Goal: Task Accomplishment & Management: Use online tool/utility

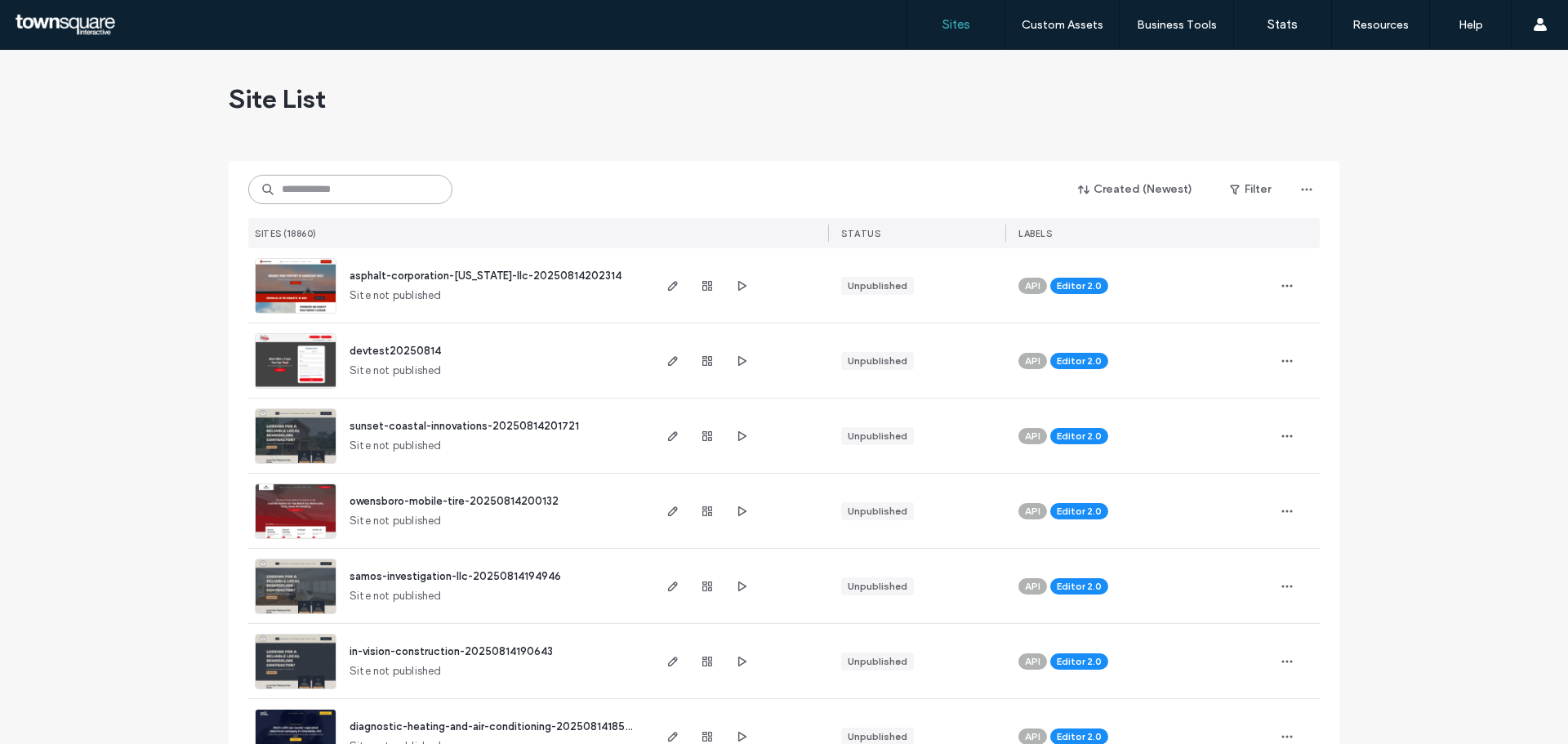
click at [361, 189] on input at bounding box center [351, 189] width 204 height 29
paste input "**********"
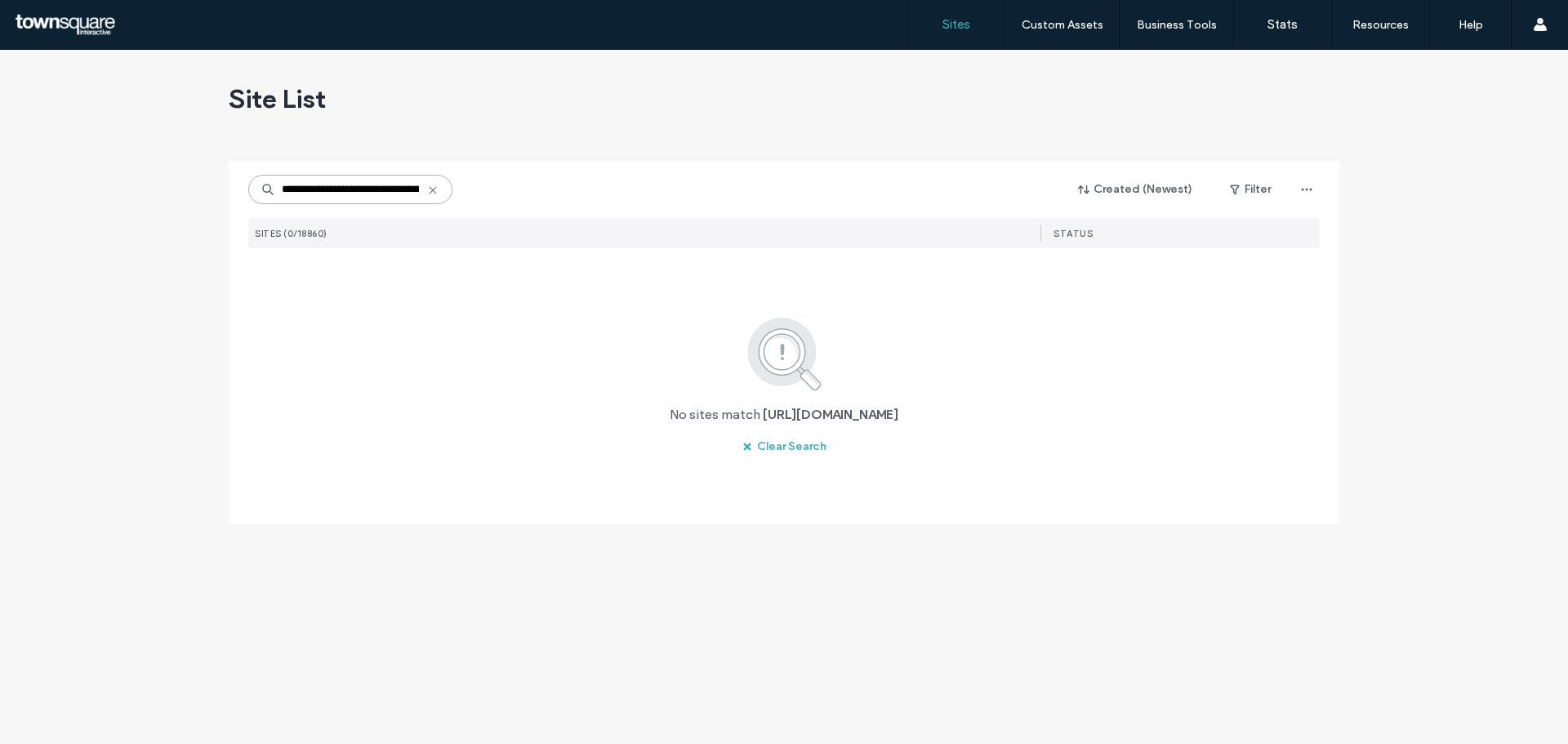
click at [365, 184] on input "**********" at bounding box center [351, 189] width 204 height 29
paste input
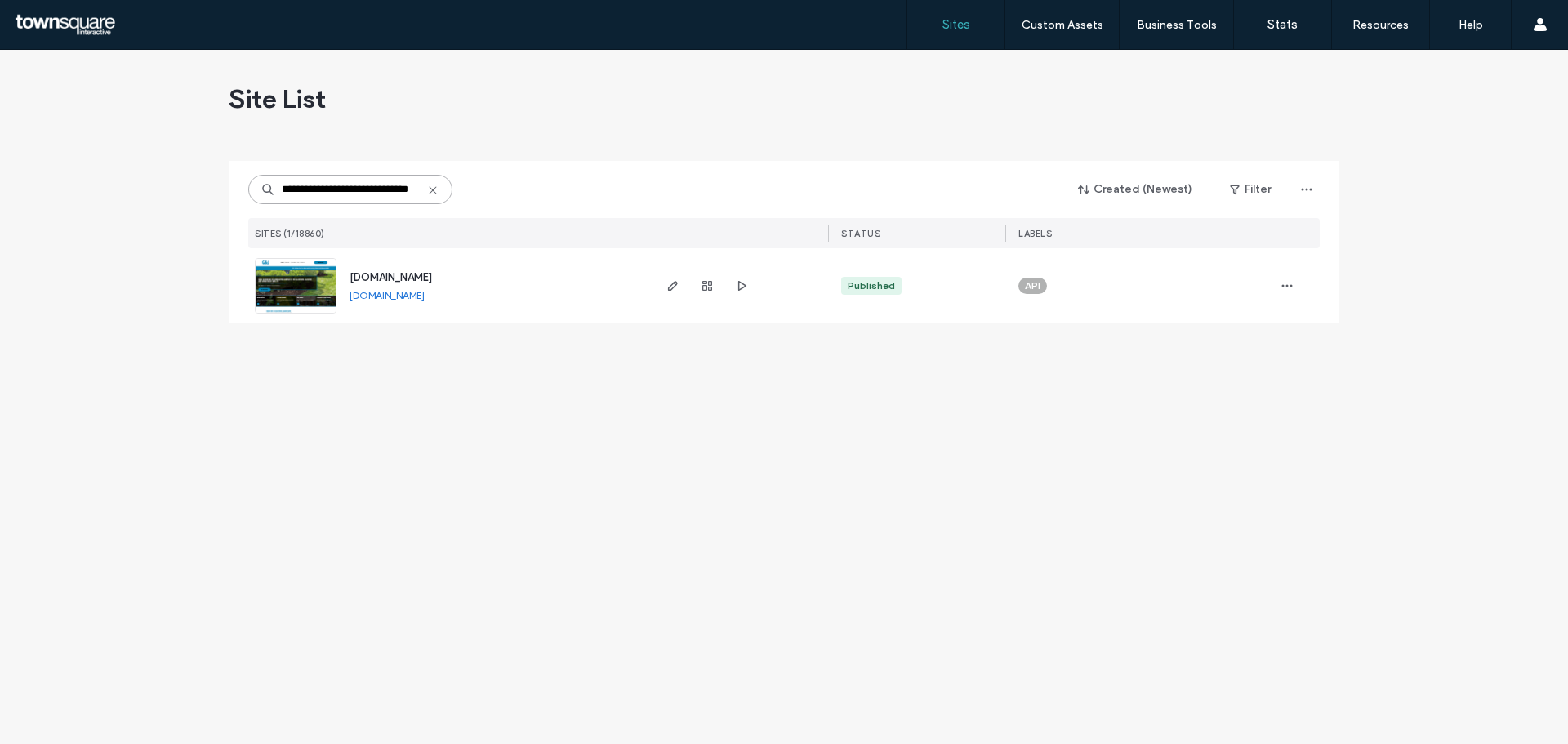
type input "**********"
click at [292, 271] on img at bounding box center [295, 314] width 80 height 111
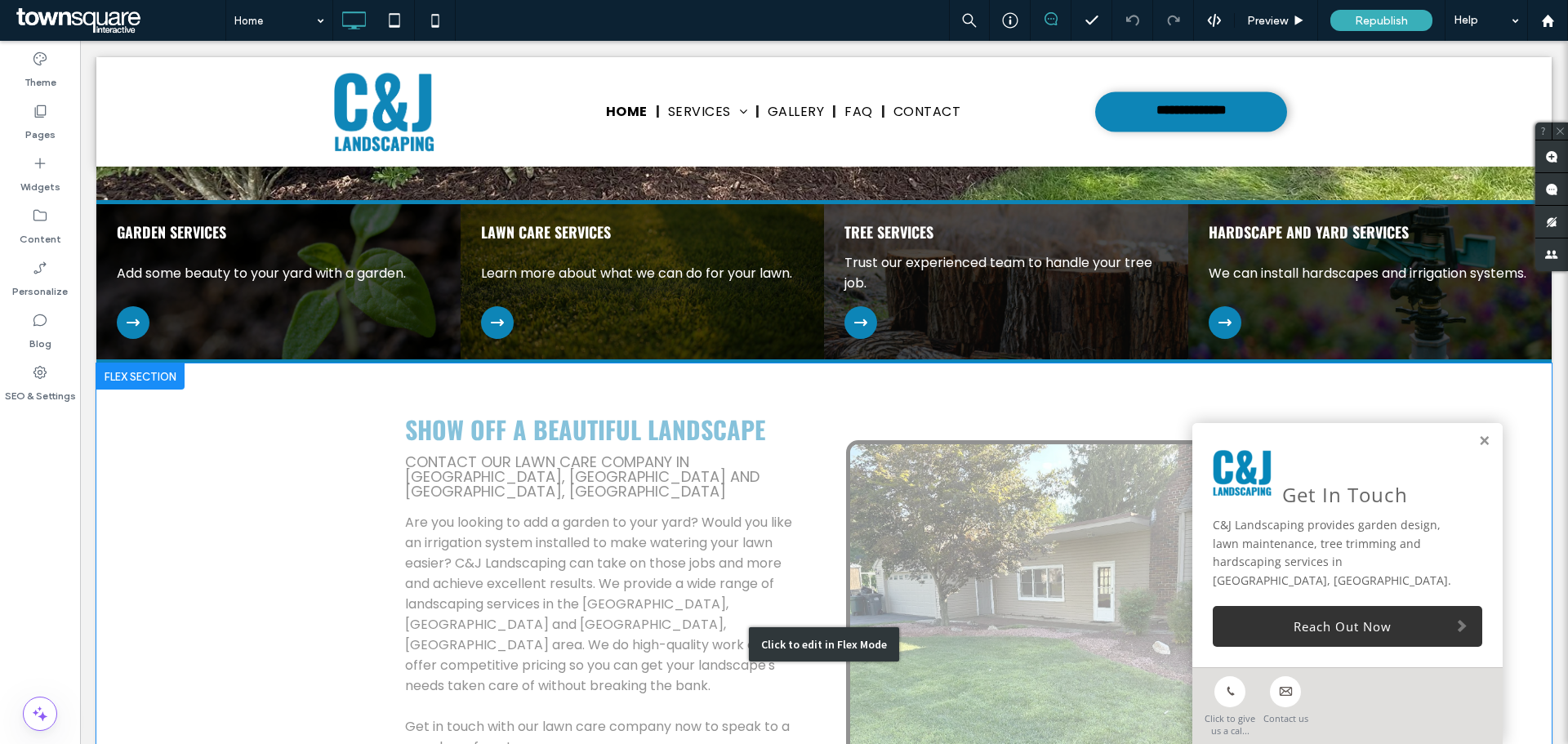
scroll to position [490, 0]
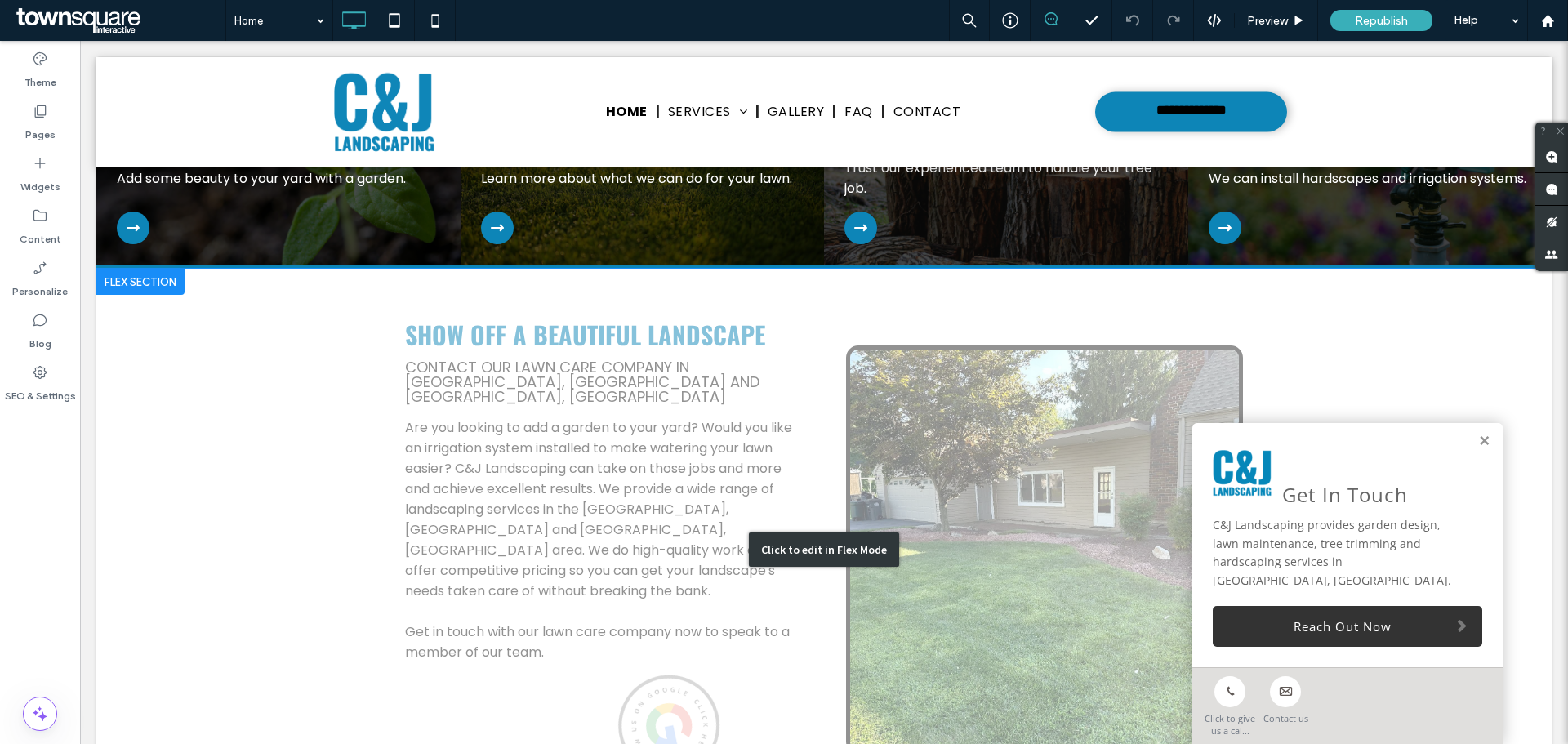
click at [625, 436] on div "Click to edit in Flex Mode" at bounding box center [824, 549] width 1456 height 561
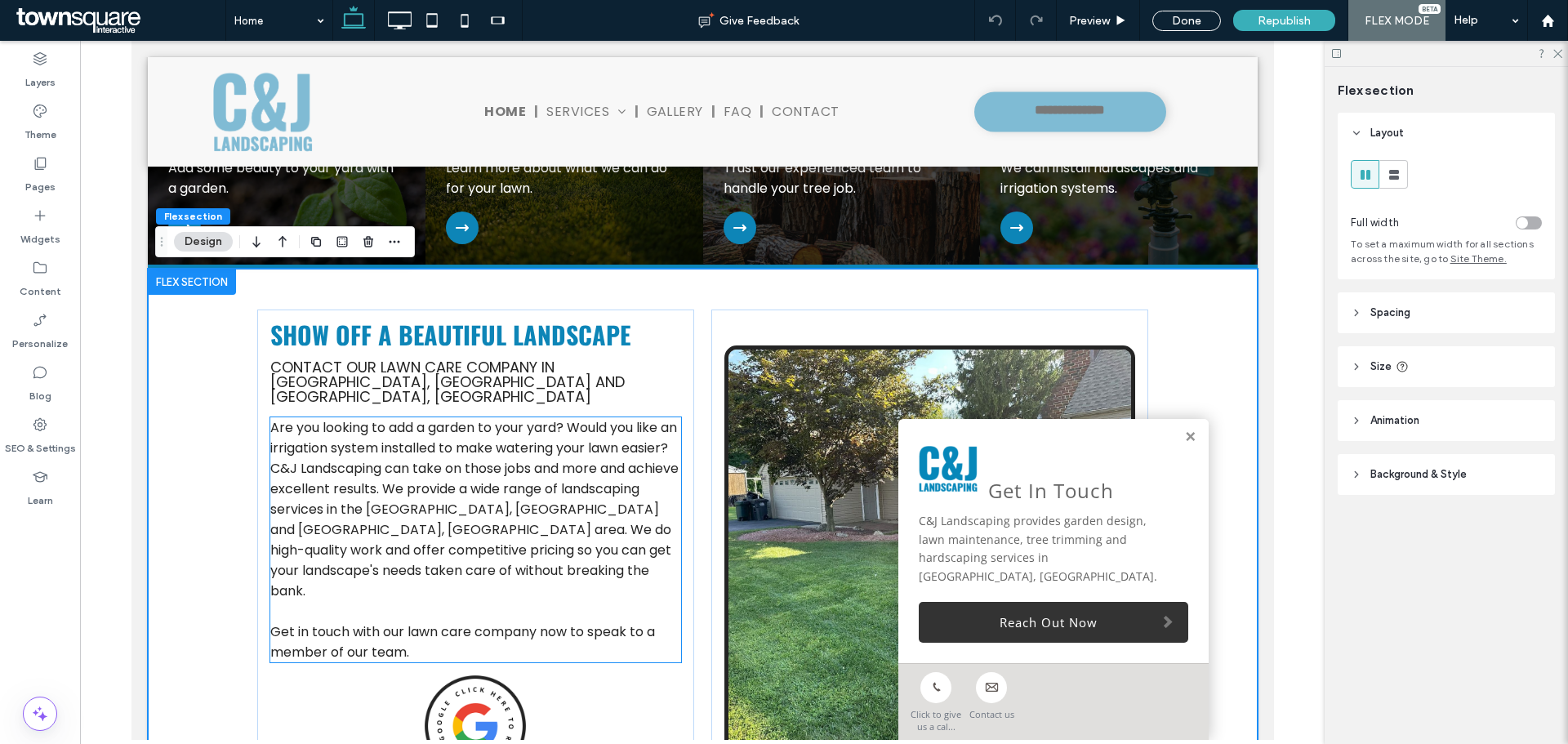
click at [346, 434] on span "Are you looking to add a garden to your yard? Would you like an irrigation syst…" at bounding box center [473, 508] width 409 height 182
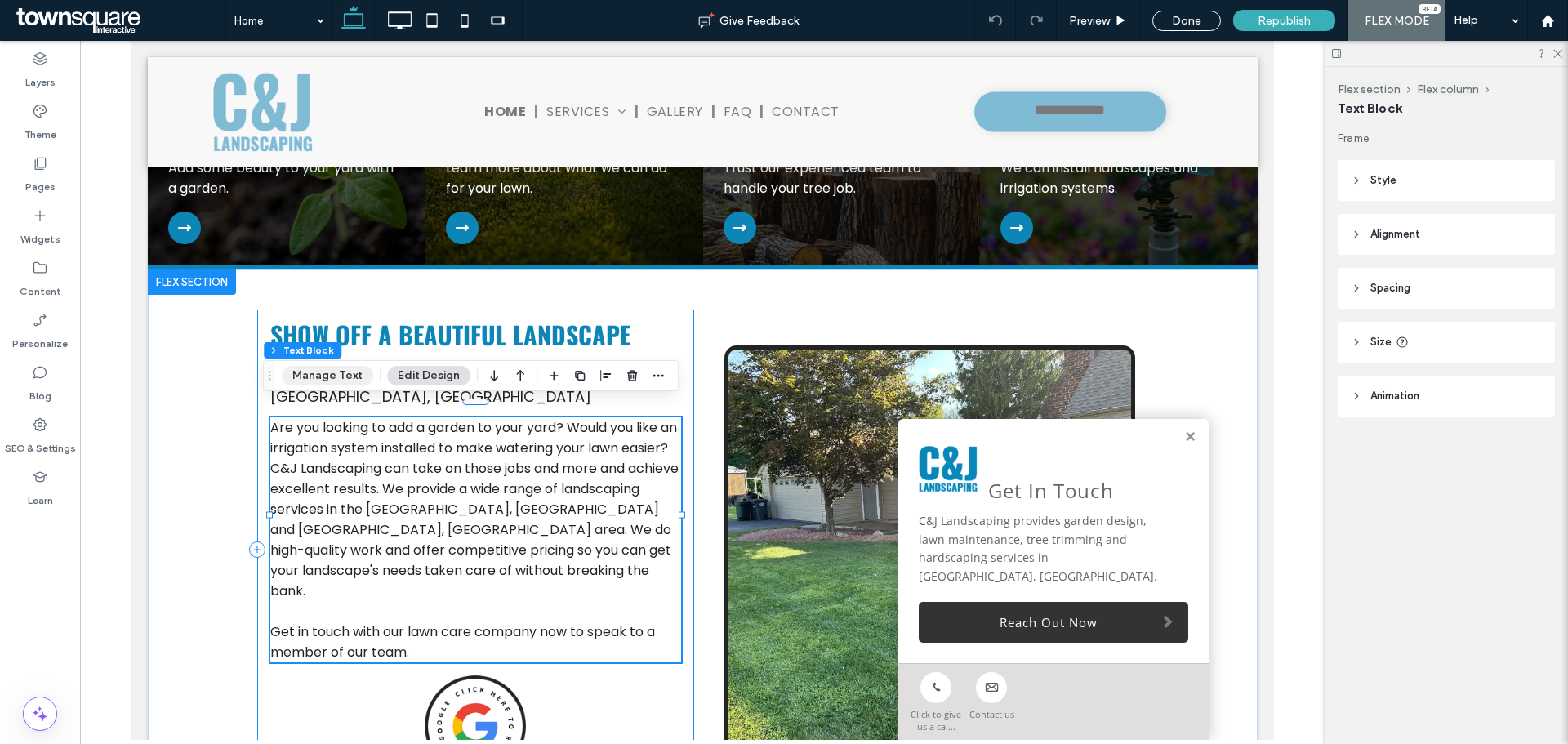
click at [324, 391] on div "Flex section Flex column Text Block Manage Text Edit Design" at bounding box center [470, 375] width 416 height 31
click at [324, 379] on button "Manage Text" at bounding box center [327, 375] width 92 height 20
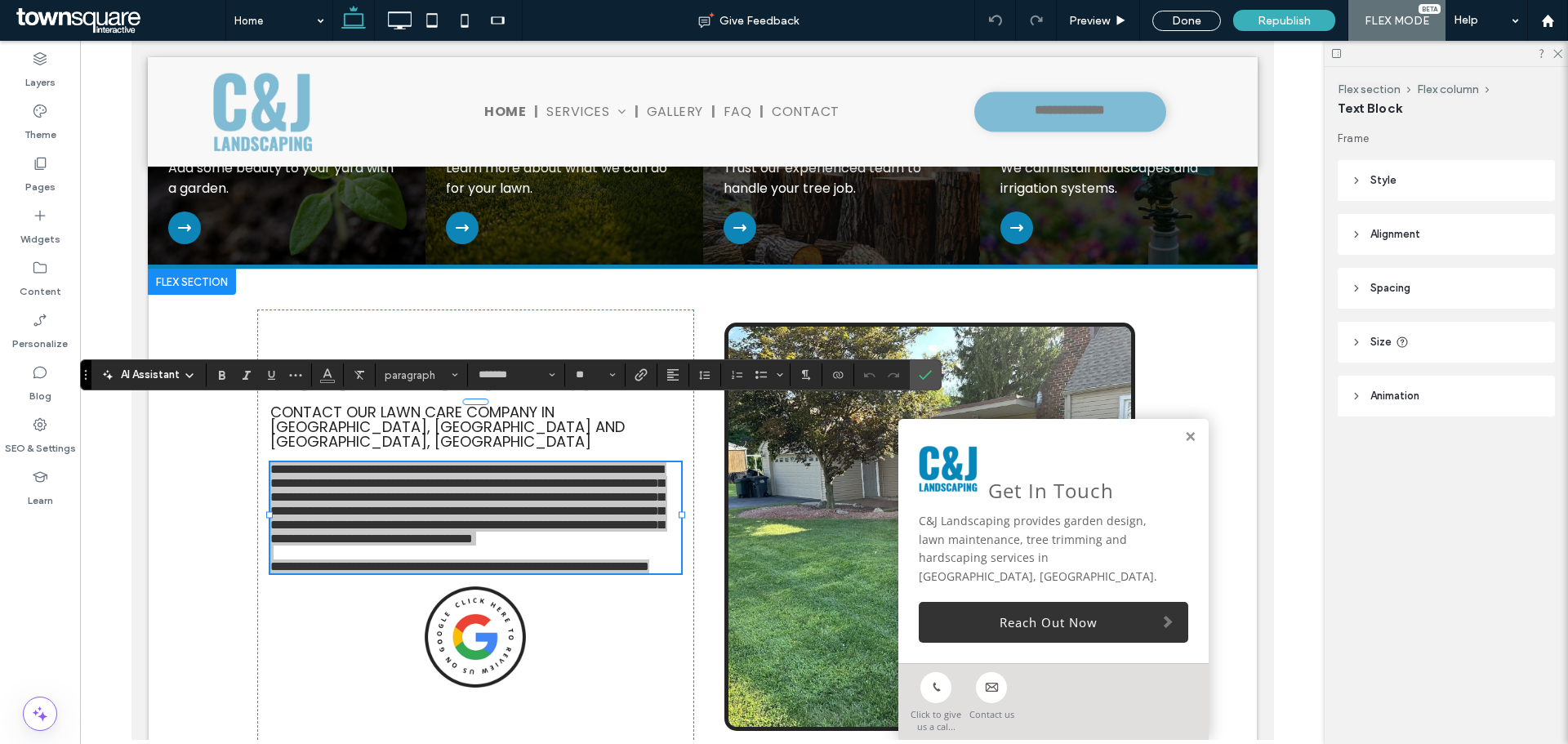
click at [155, 376] on span "AI Assistant" at bounding box center [150, 374] width 59 height 16
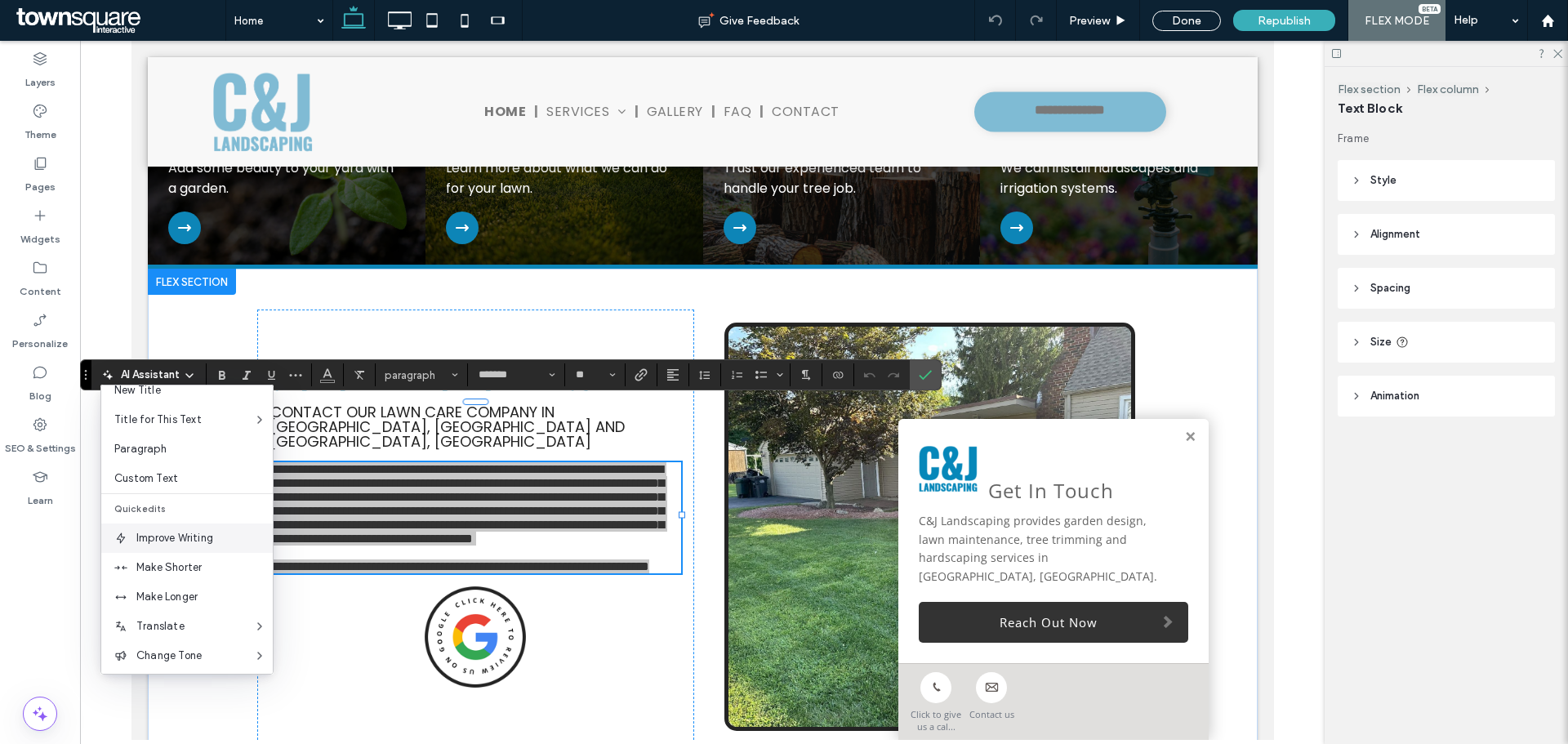
scroll to position [81, 0]
click at [194, 569] on div "Make Longer" at bounding box center [186, 560] width 171 height 29
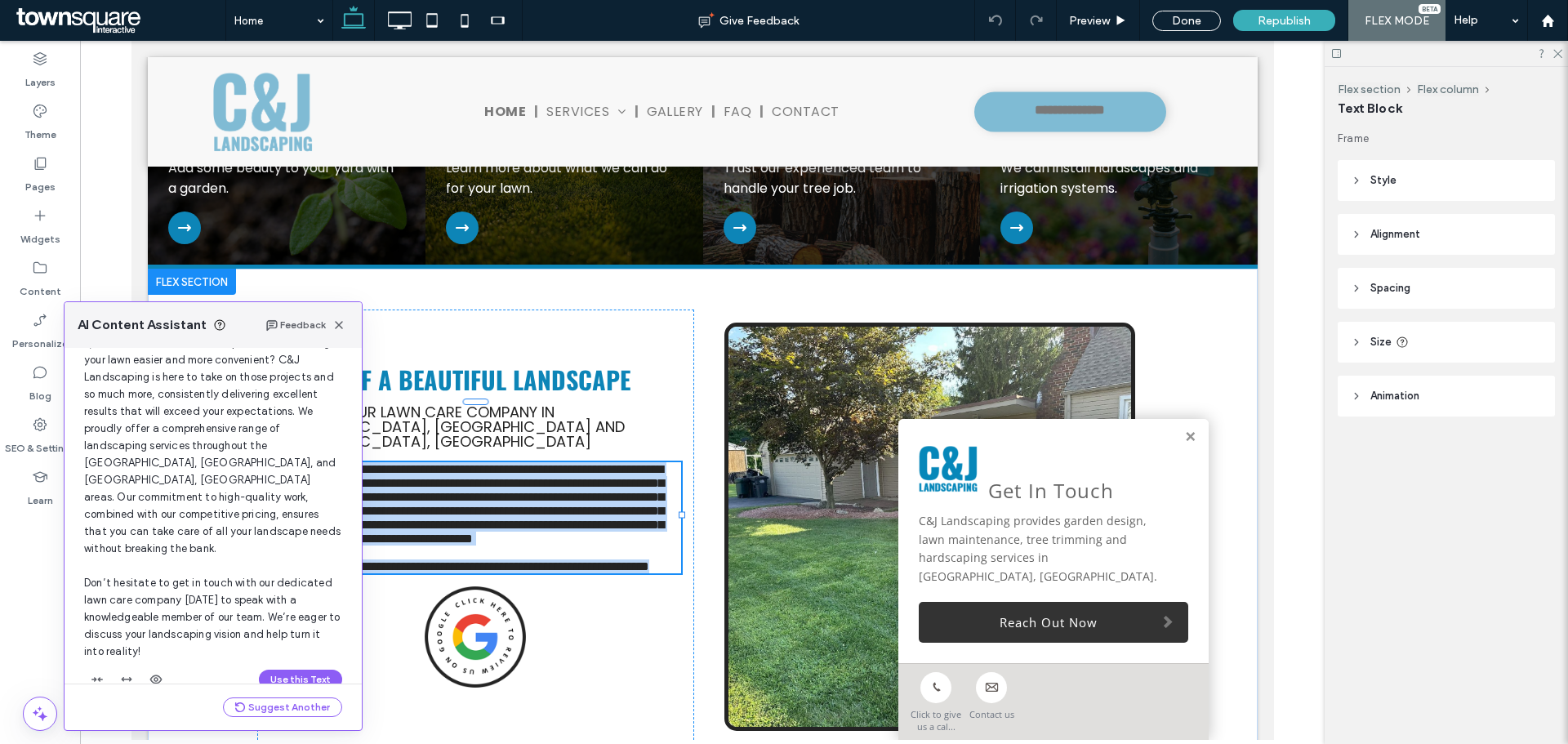
scroll to position [156, 0]
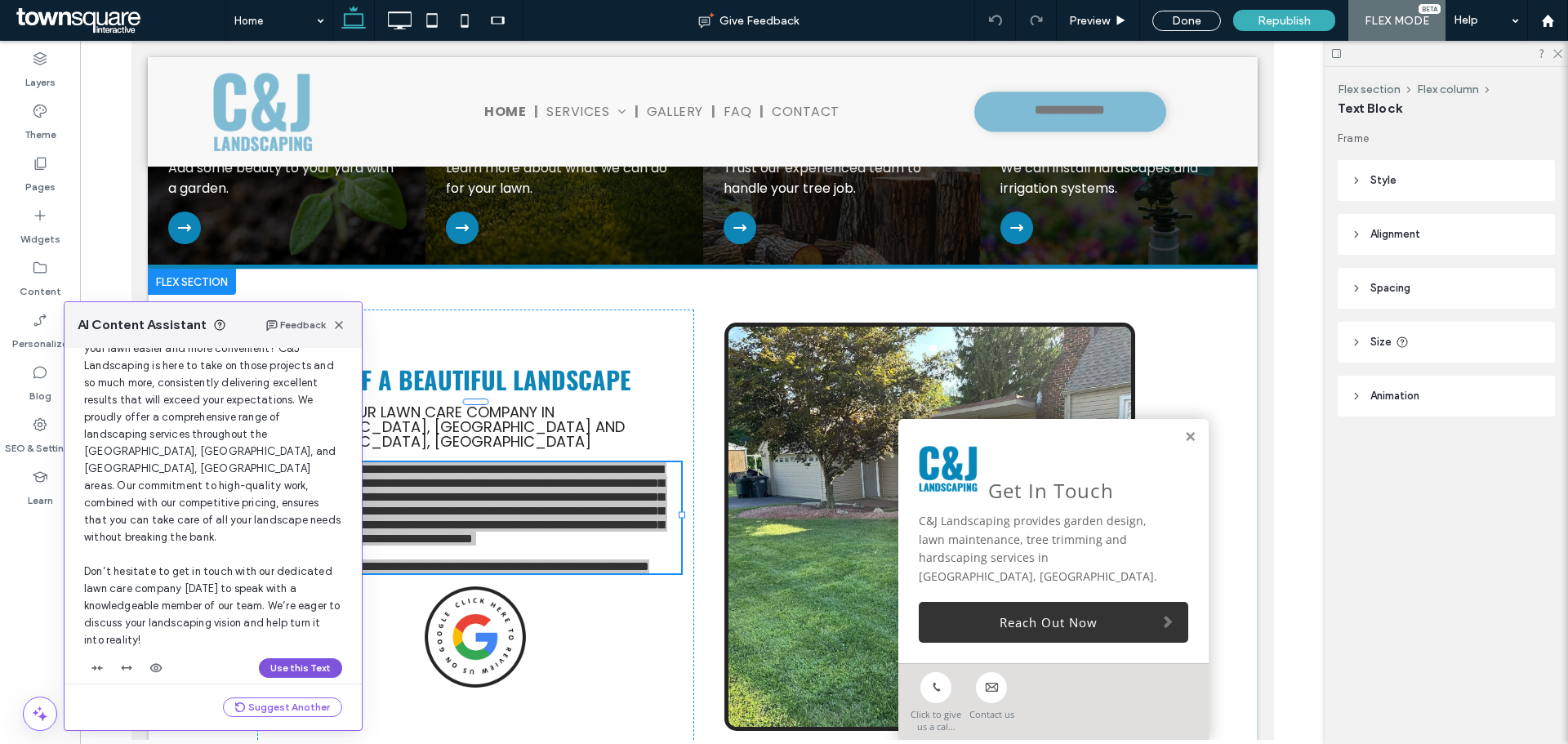
click at [278, 658] on button "Use this Text" at bounding box center [300, 667] width 83 height 20
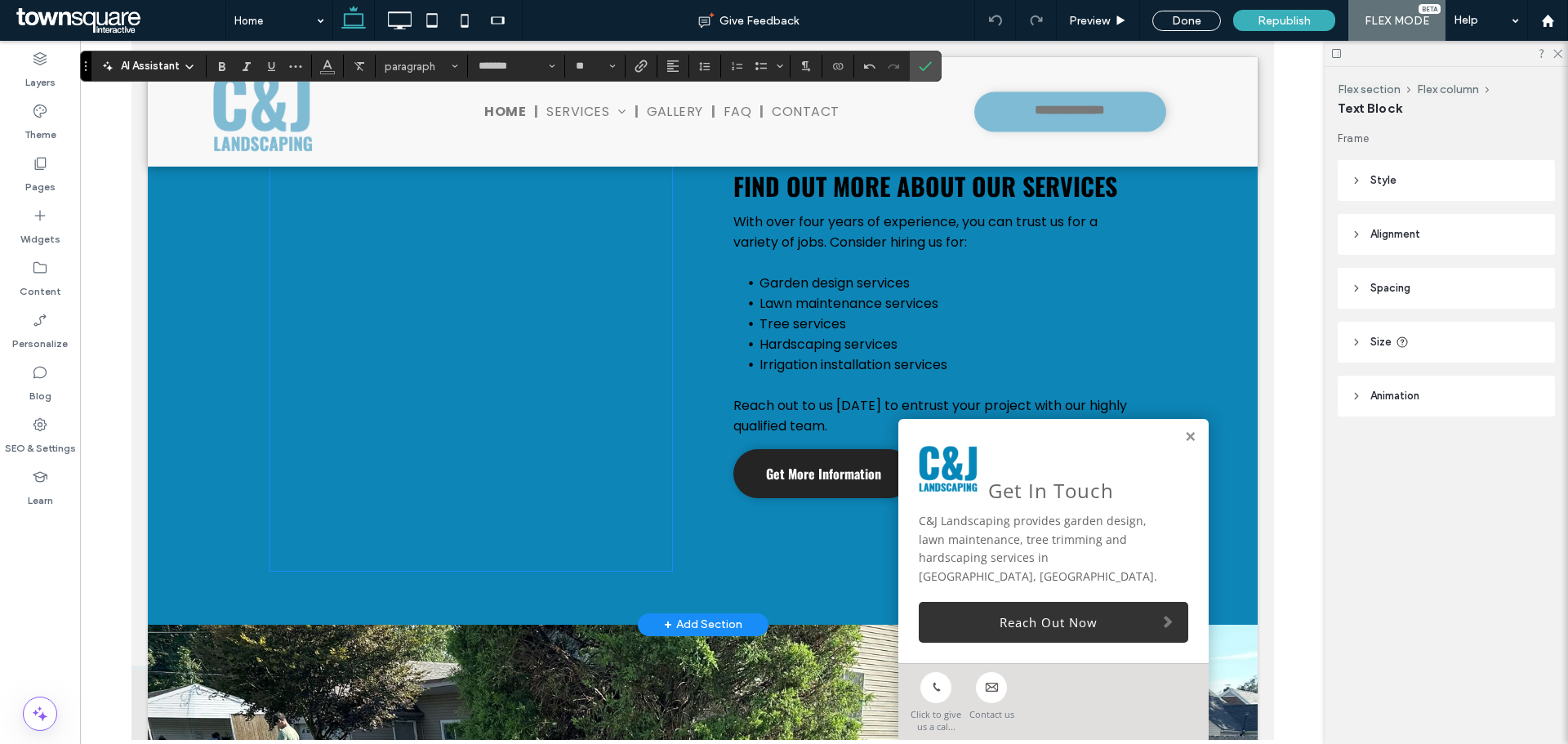
scroll to position [1373, 0]
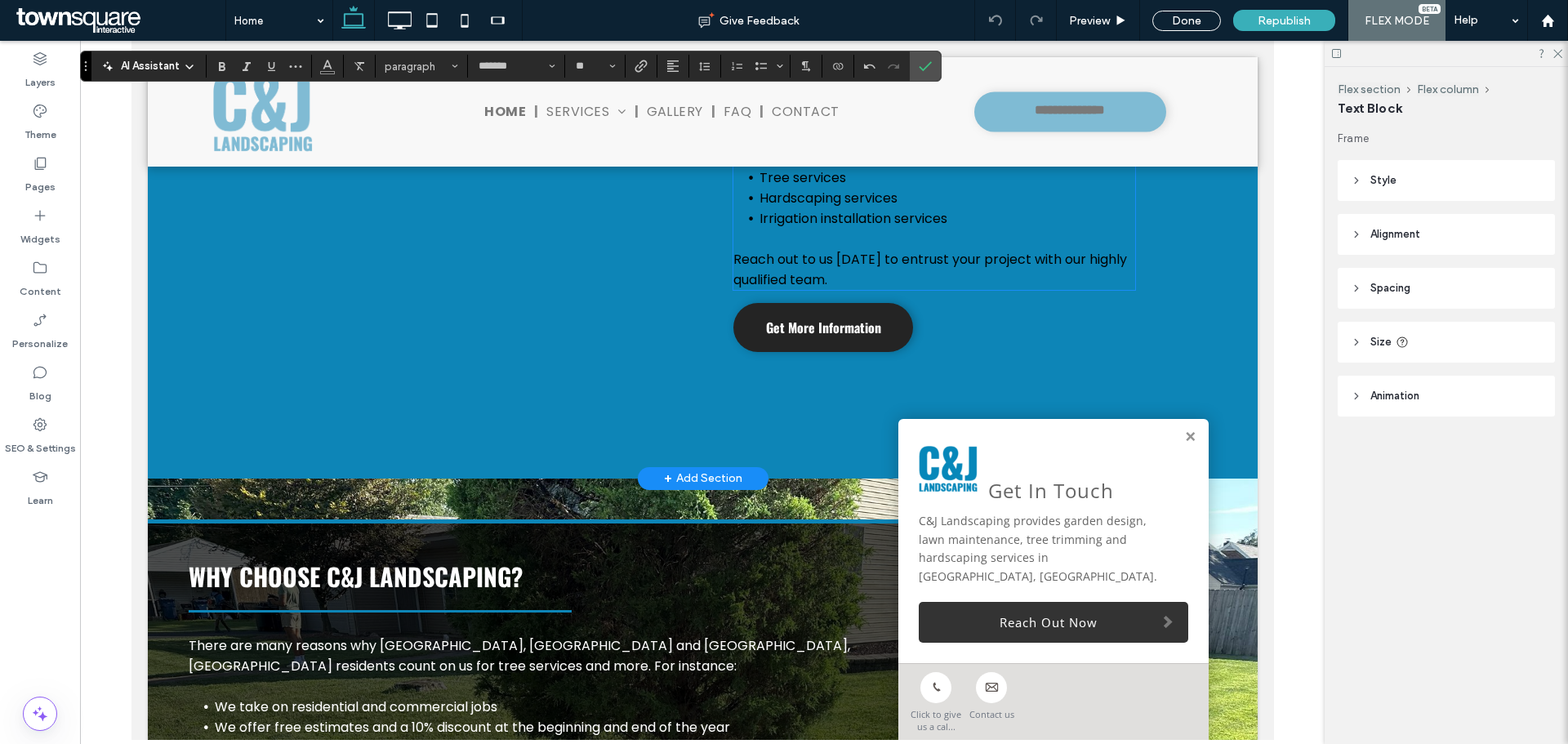
click at [773, 126] on p at bounding box center [934, 117] width 402 height 21
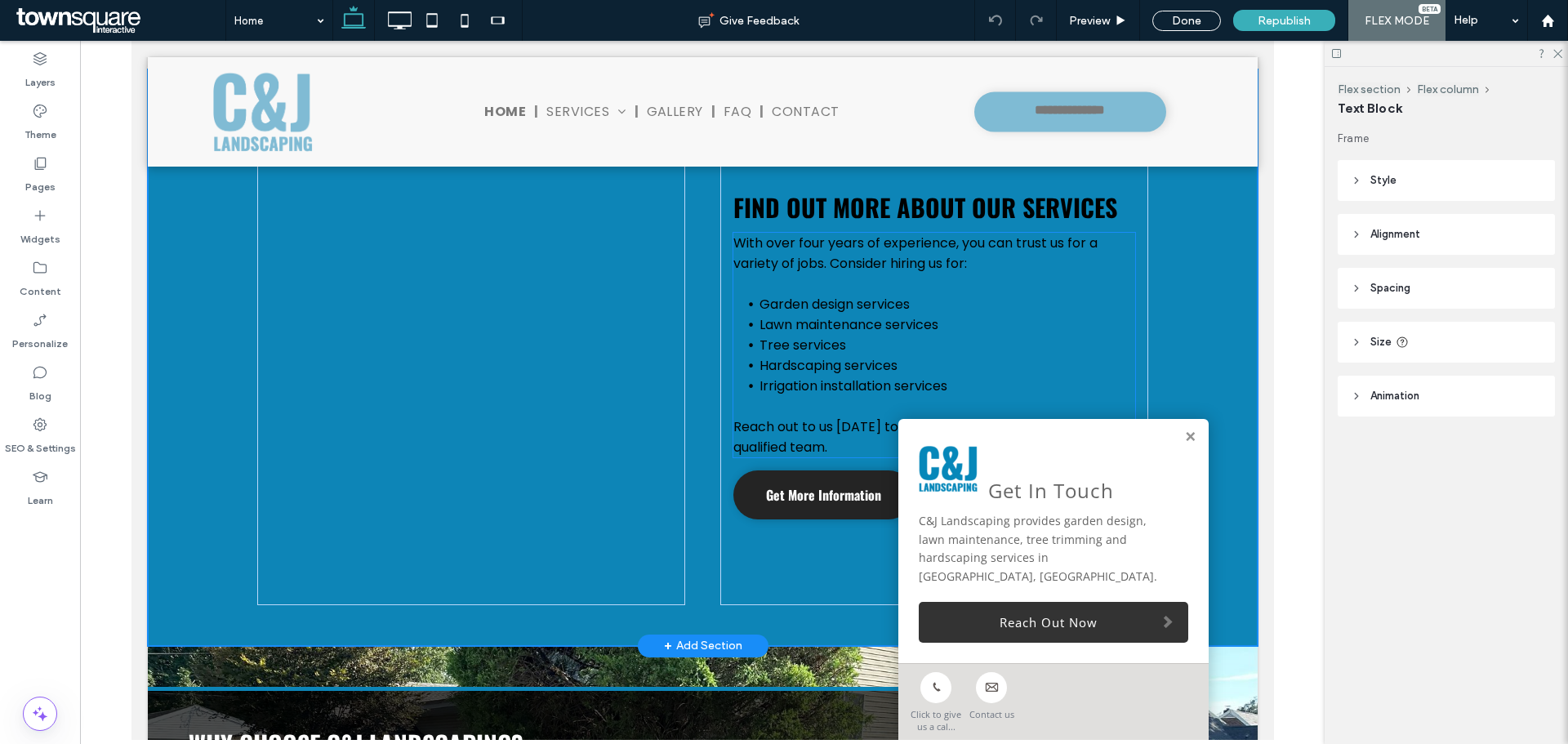
scroll to position [1366, 0]
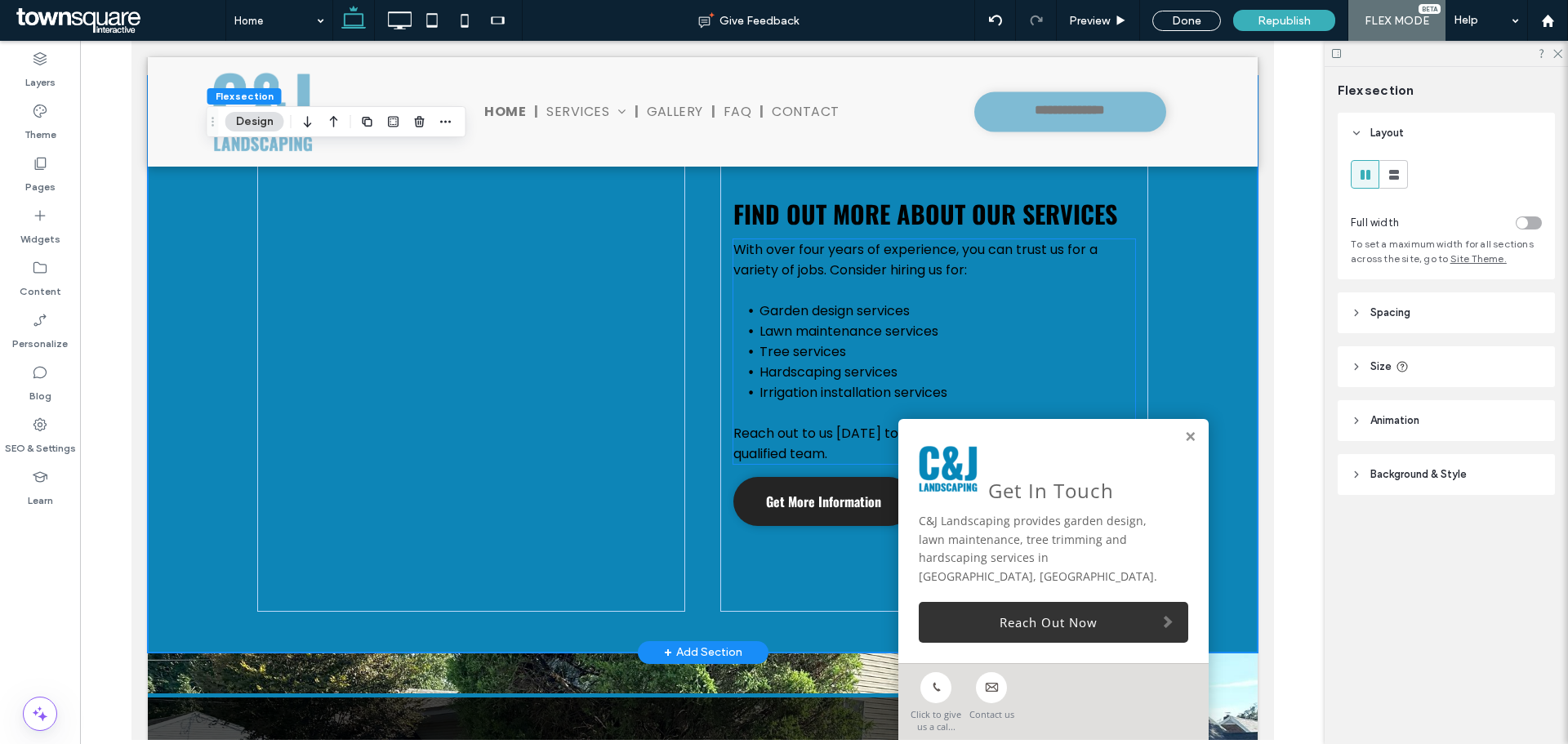
click at [796, 301] on span "Garden design services" at bounding box center [834, 310] width 151 height 19
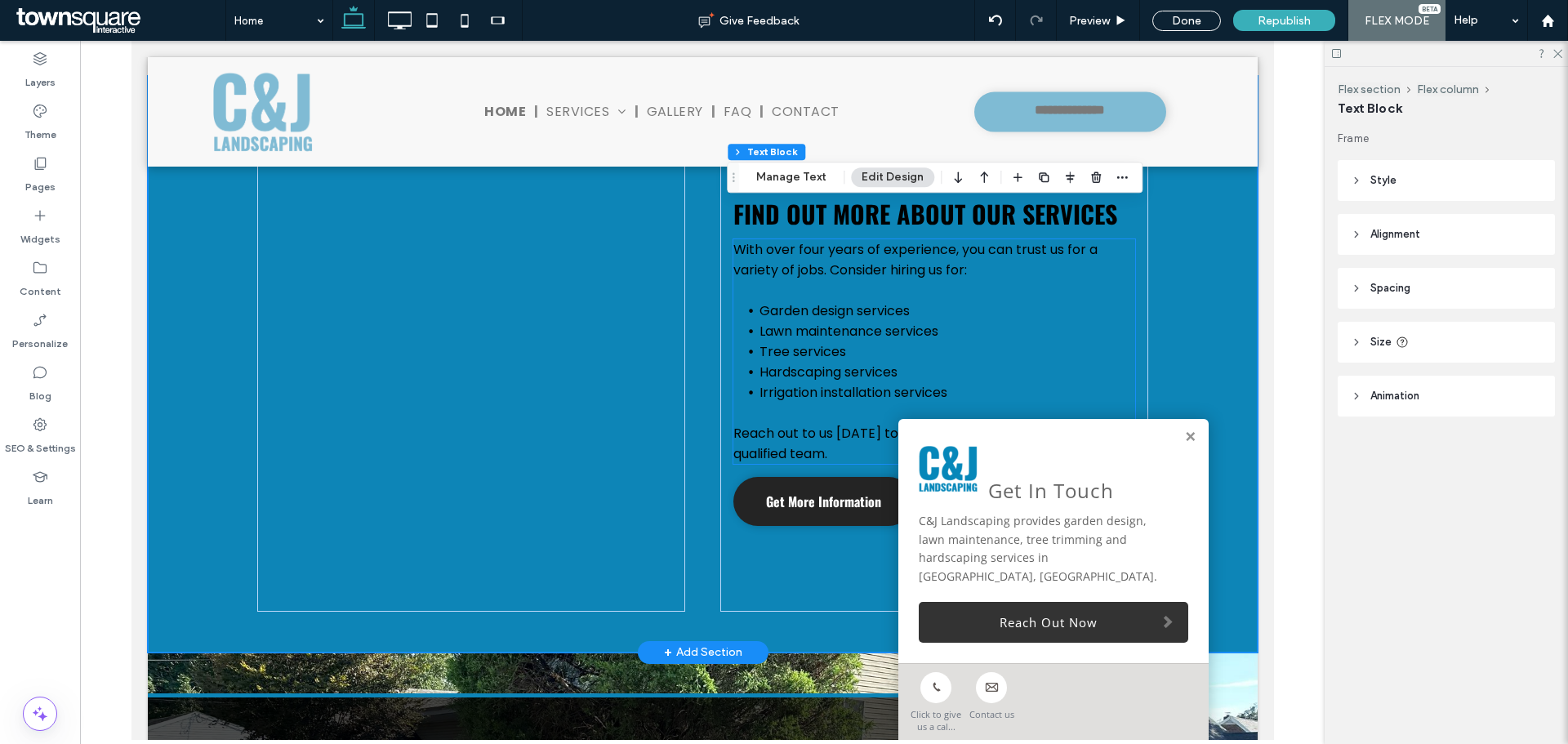
click at [796, 268] on div "With over four years of experience, you can trust us for a variety of jobs. Con…" at bounding box center [934, 351] width 402 height 224
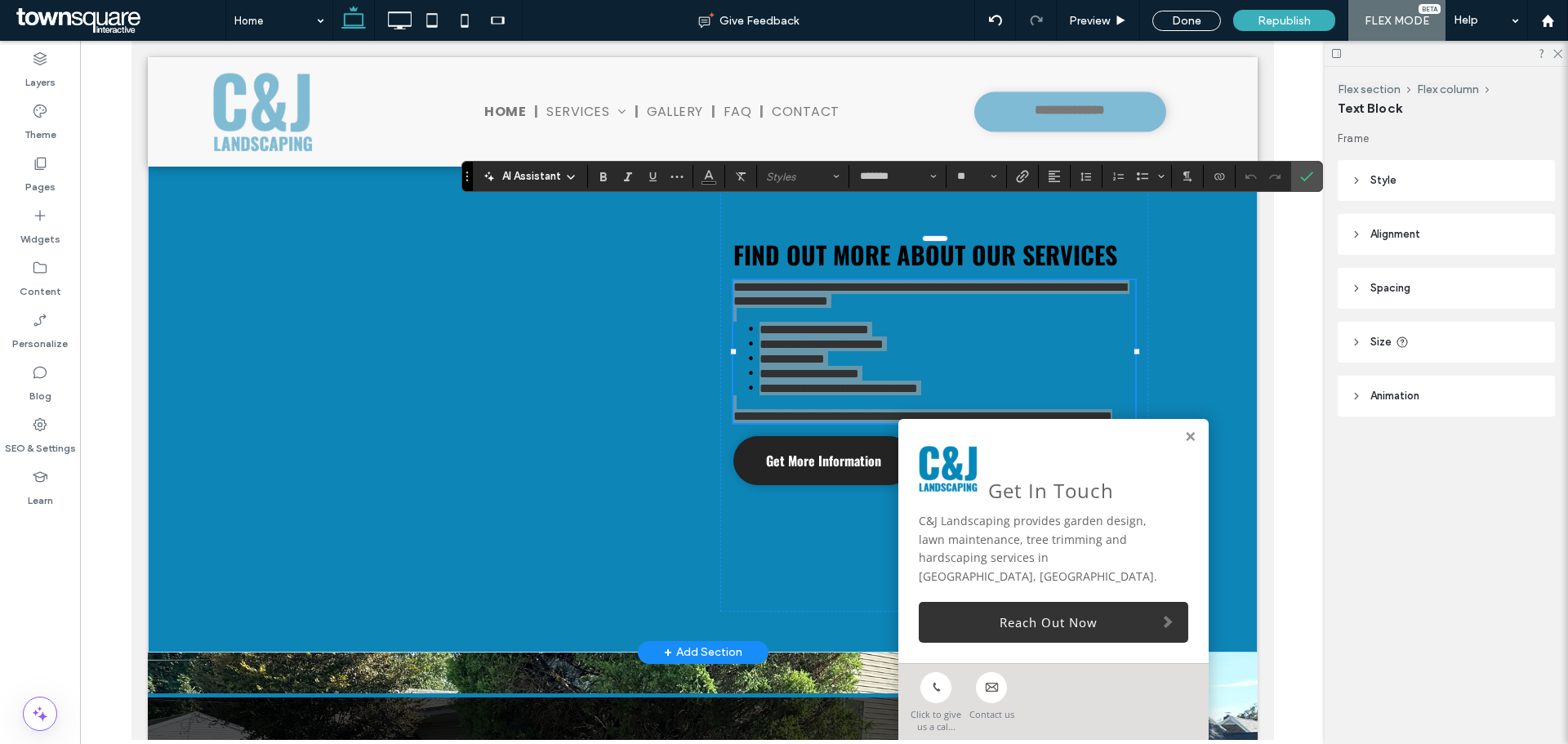
click at [536, 183] on span "AI Assistant" at bounding box center [531, 176] width 59 height 16
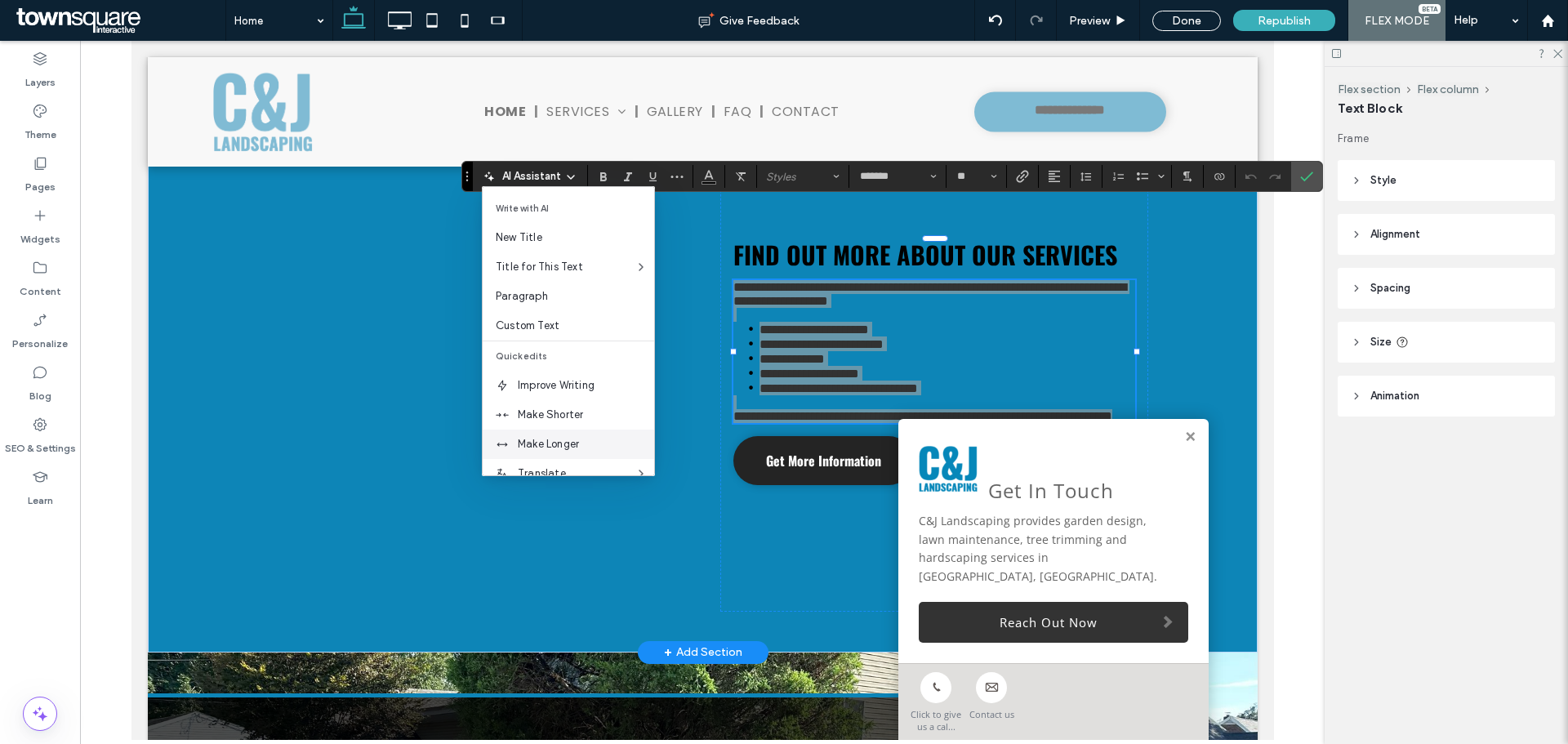
drag, startPoint x: 533, startPoint y: 443, endPoint x: 402, endPoint y: 402, distance: 137.3
click at [533, 443] on span "Make Longer" at bounding box center [586, 444] width 137 height 16
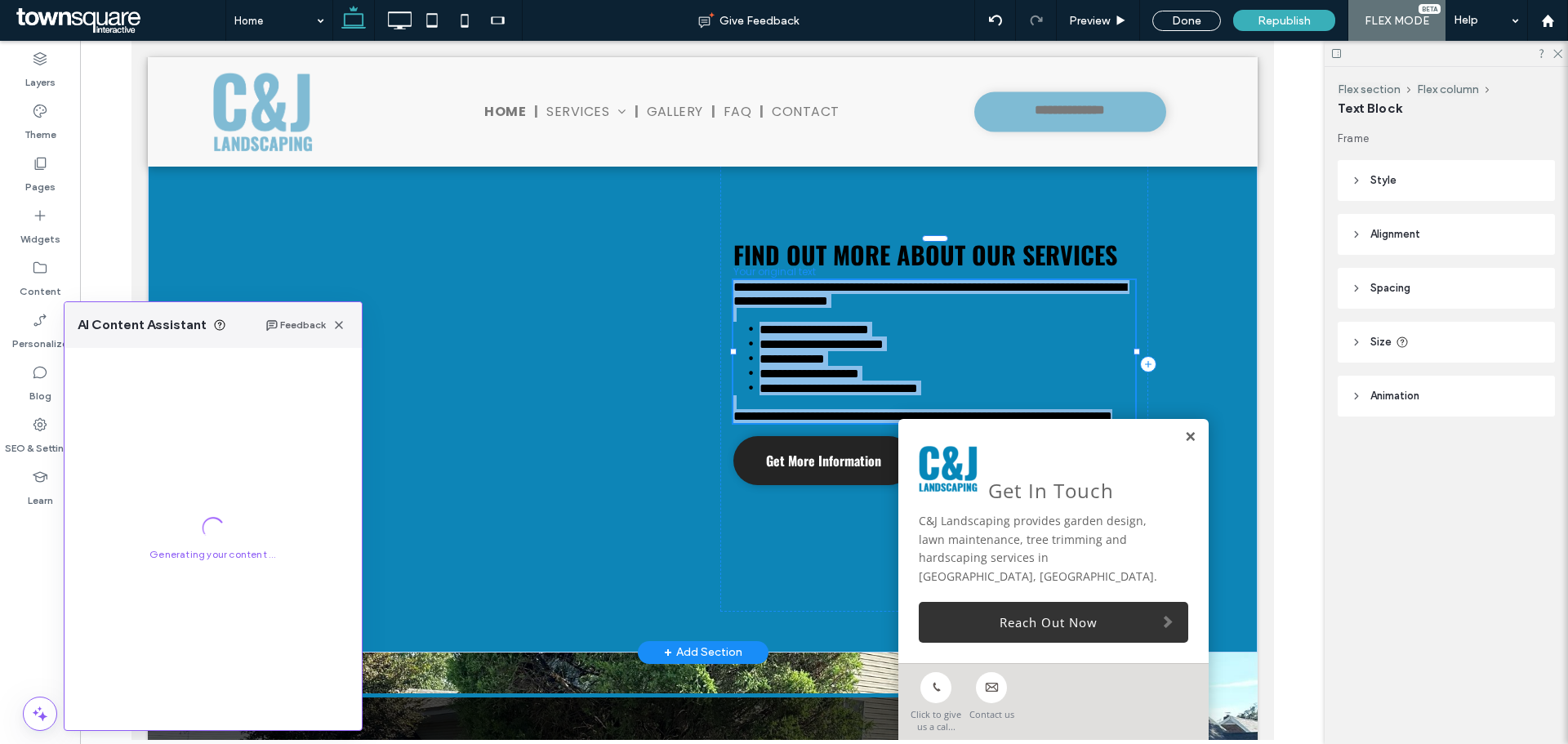
click at [1184, 444] on link at bounding box center [1189, 436] width 12 height 14
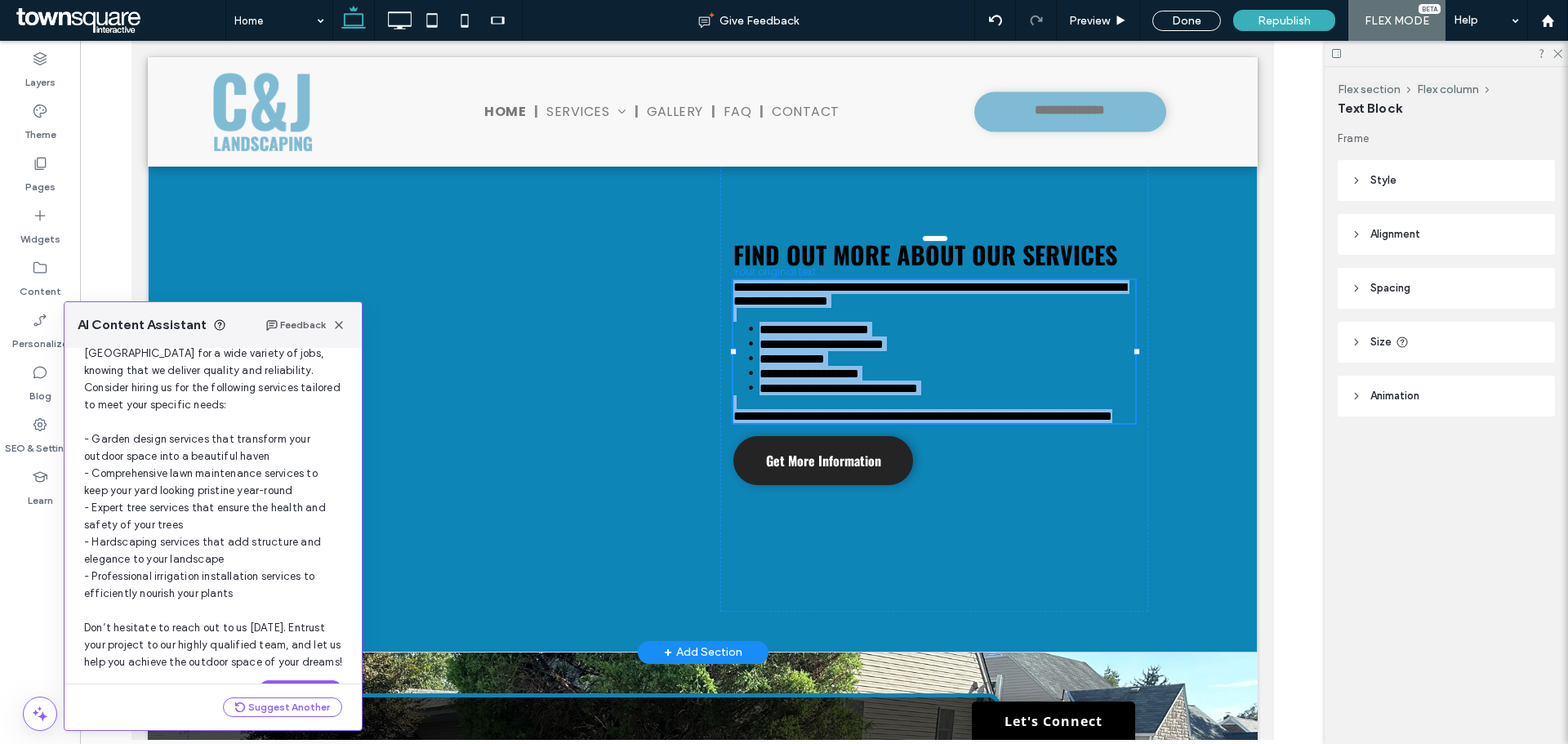
scroll to position [156, 0]
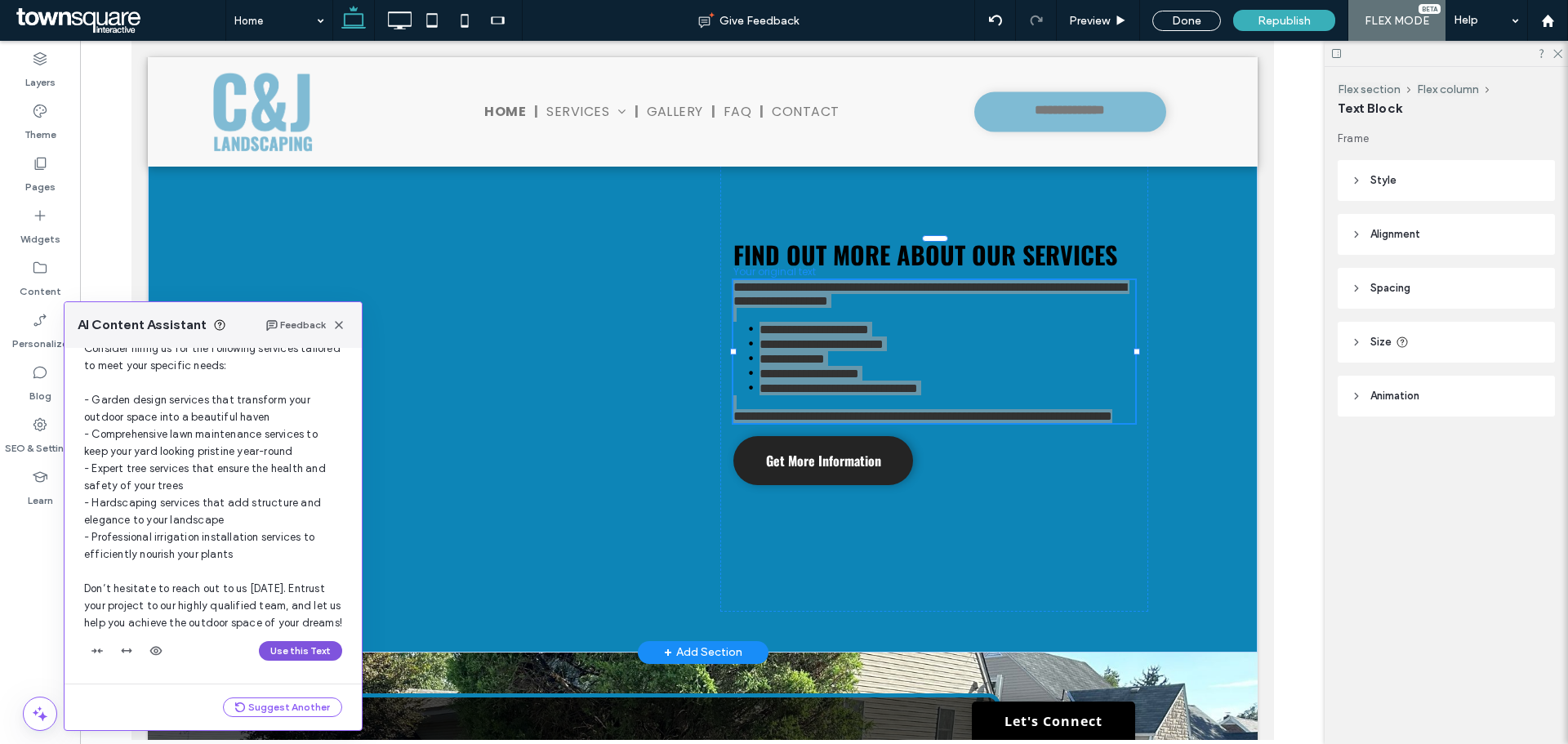
click at [288, 651] on button "Use this Text" at bounding box center [300, 651] width 83 height 20
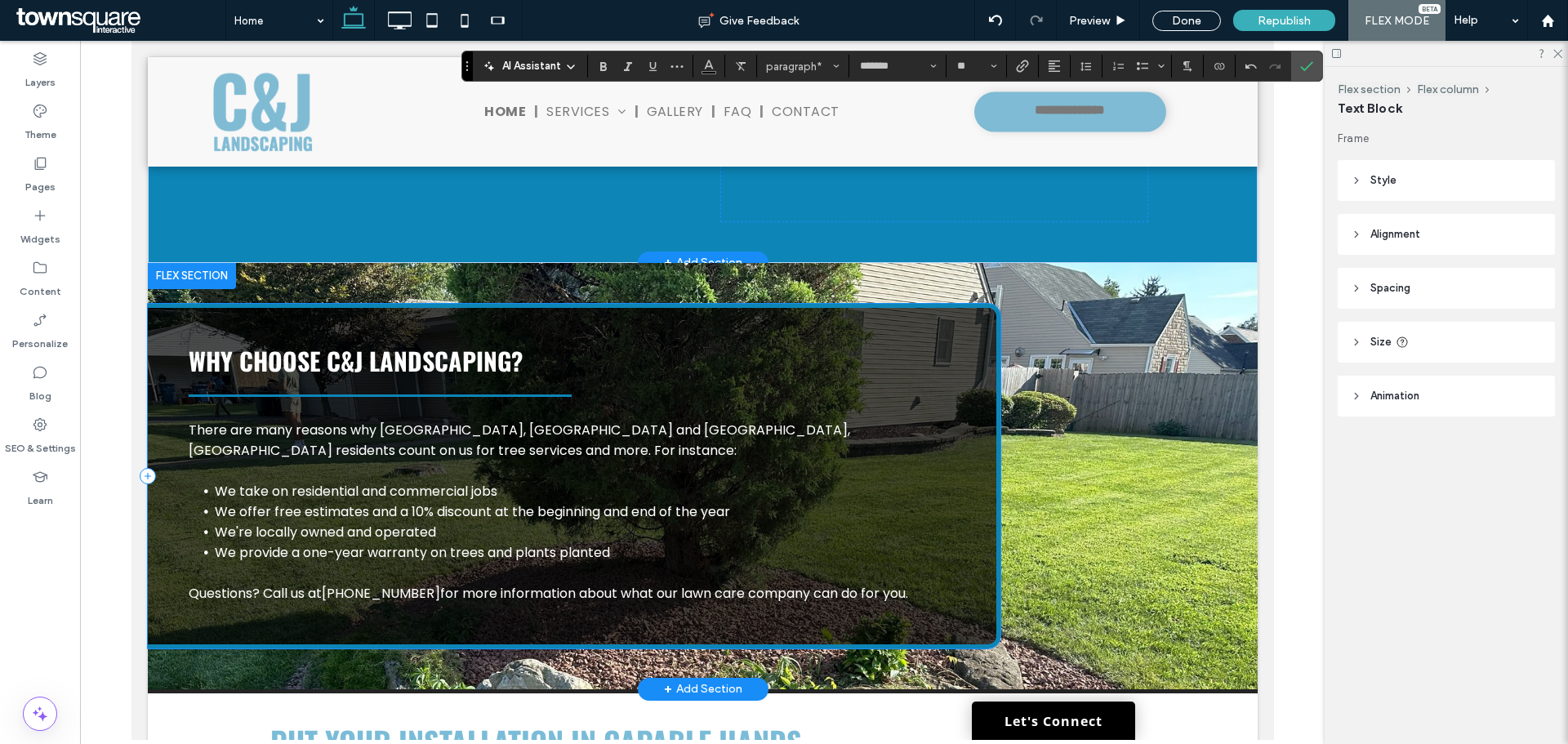
scroll to position [1754, 0]
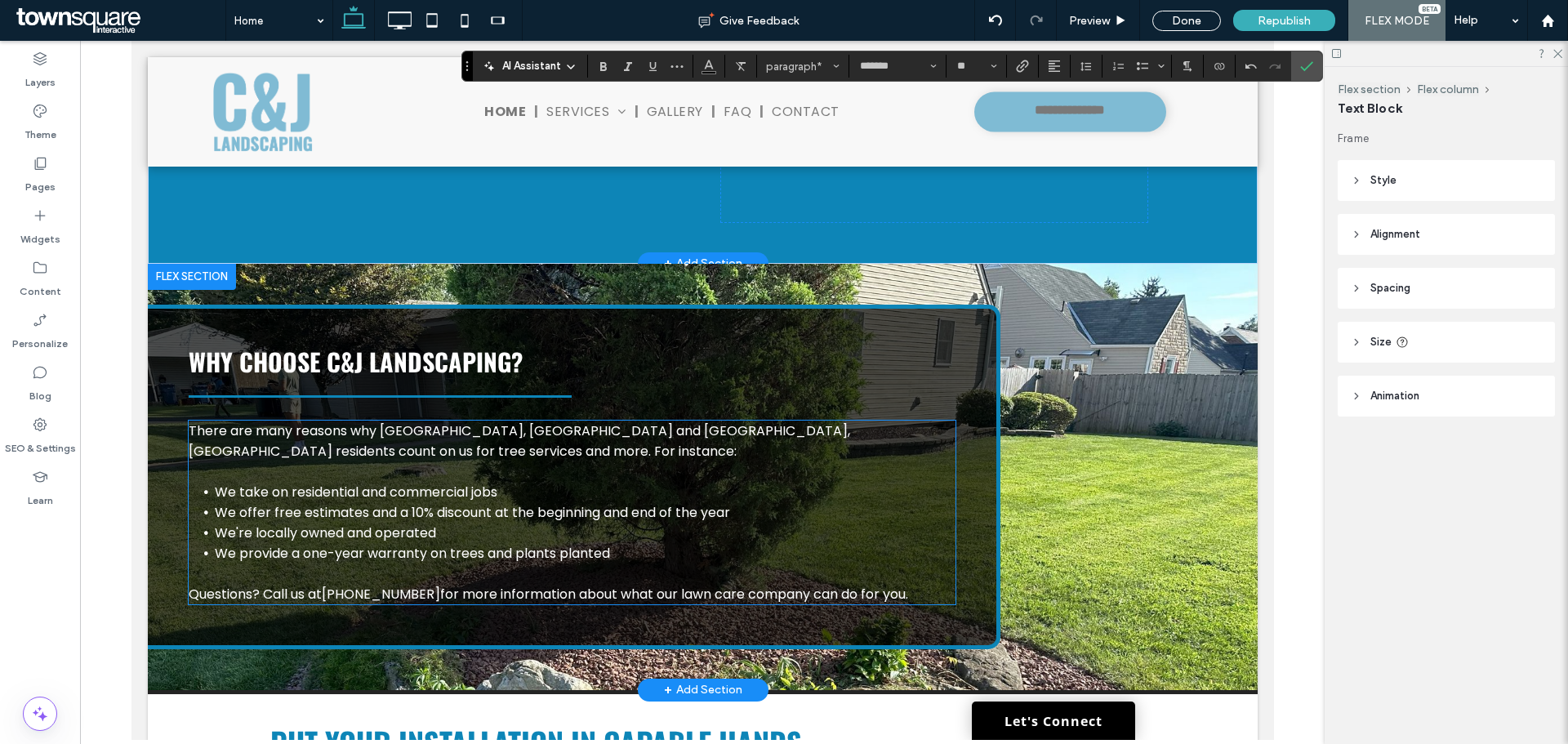
click at [433, 434] on span "There are many reasons why Allentown, PA and Lehigh Valley, PA residents count …" at bounding box center [519, 441] width 662 height 39
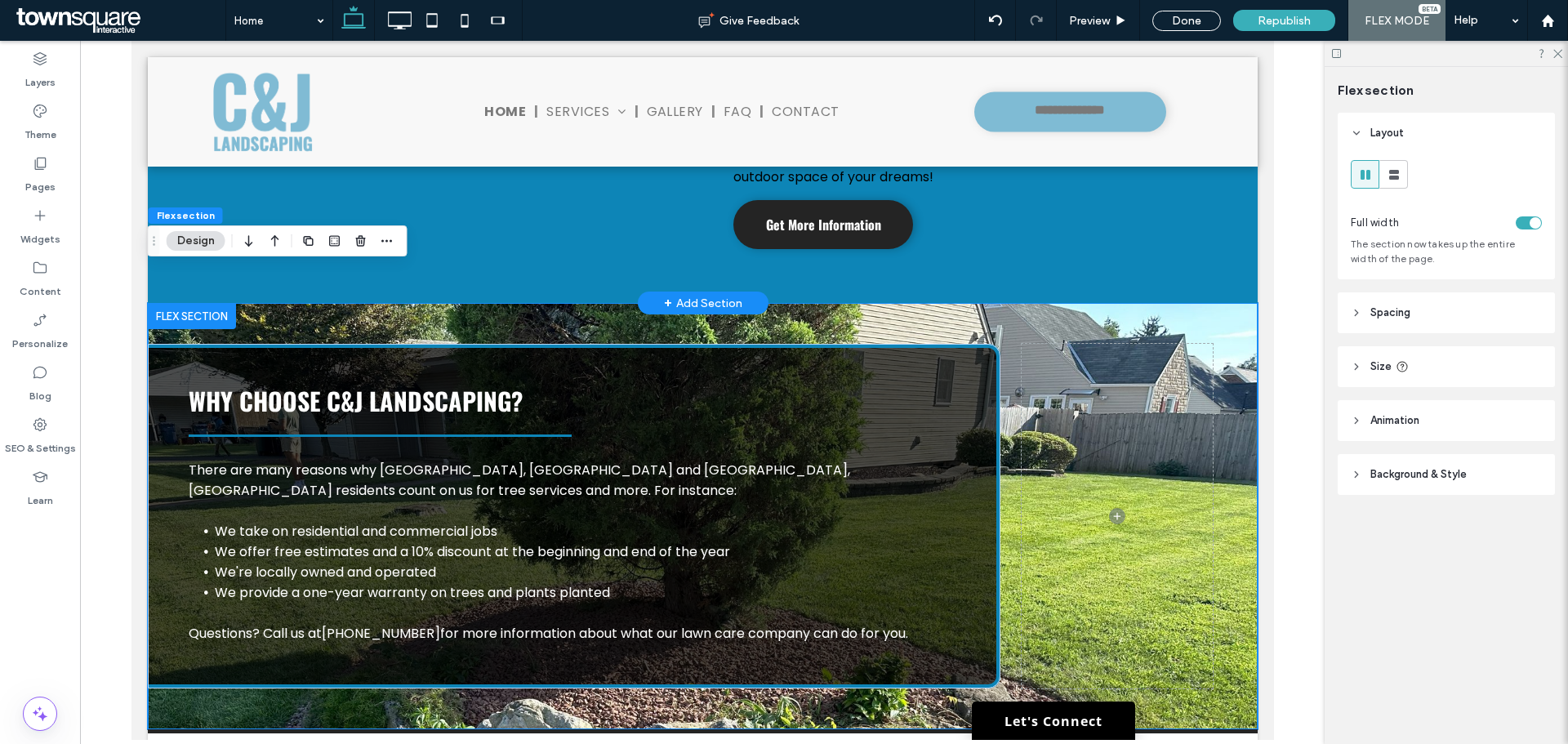
click at [192, 241] on button "Design" at bounding box center [195, 240] width 59 height 20
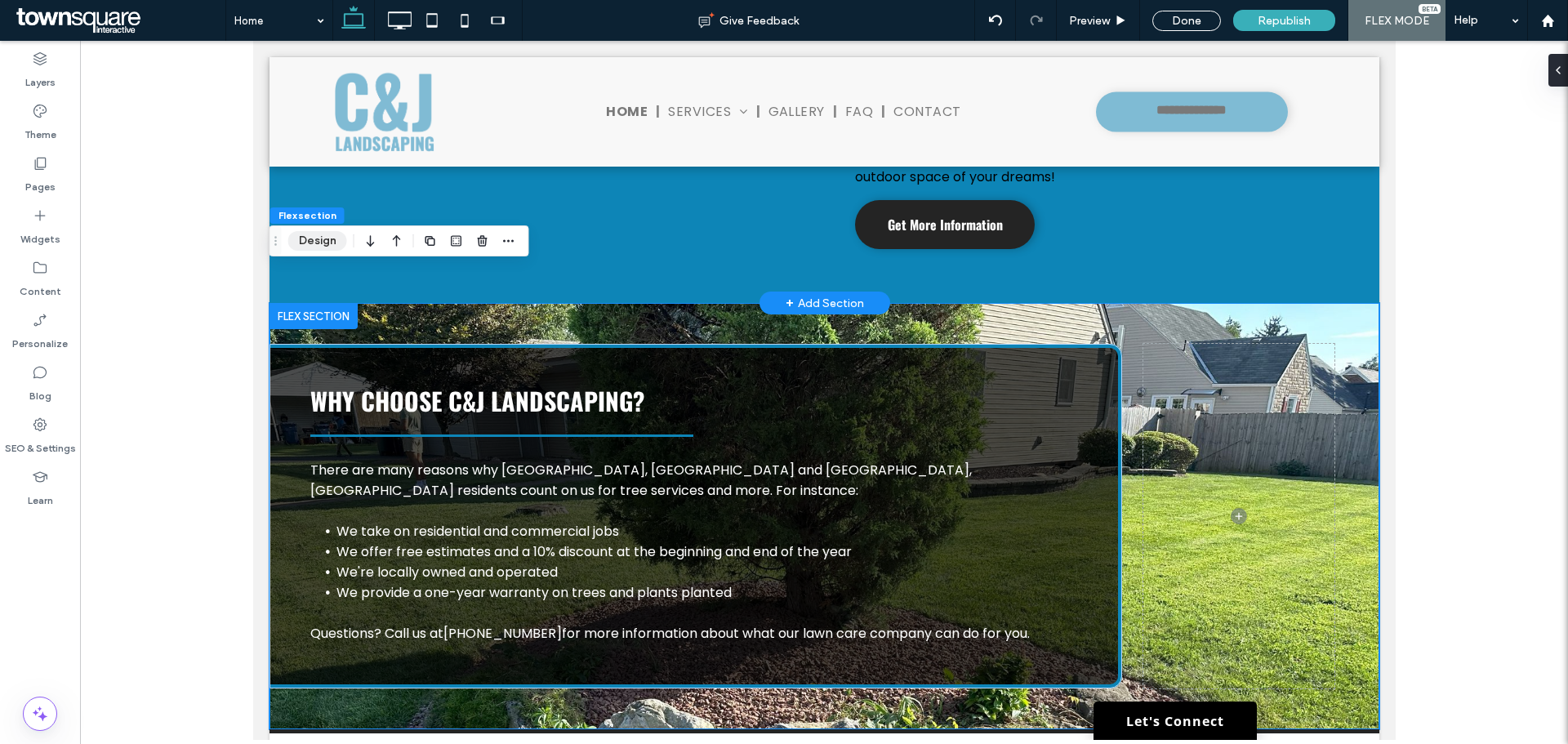
click at [309, 237] on button "Design" at bounding box center [317, 240] width 59 height 20
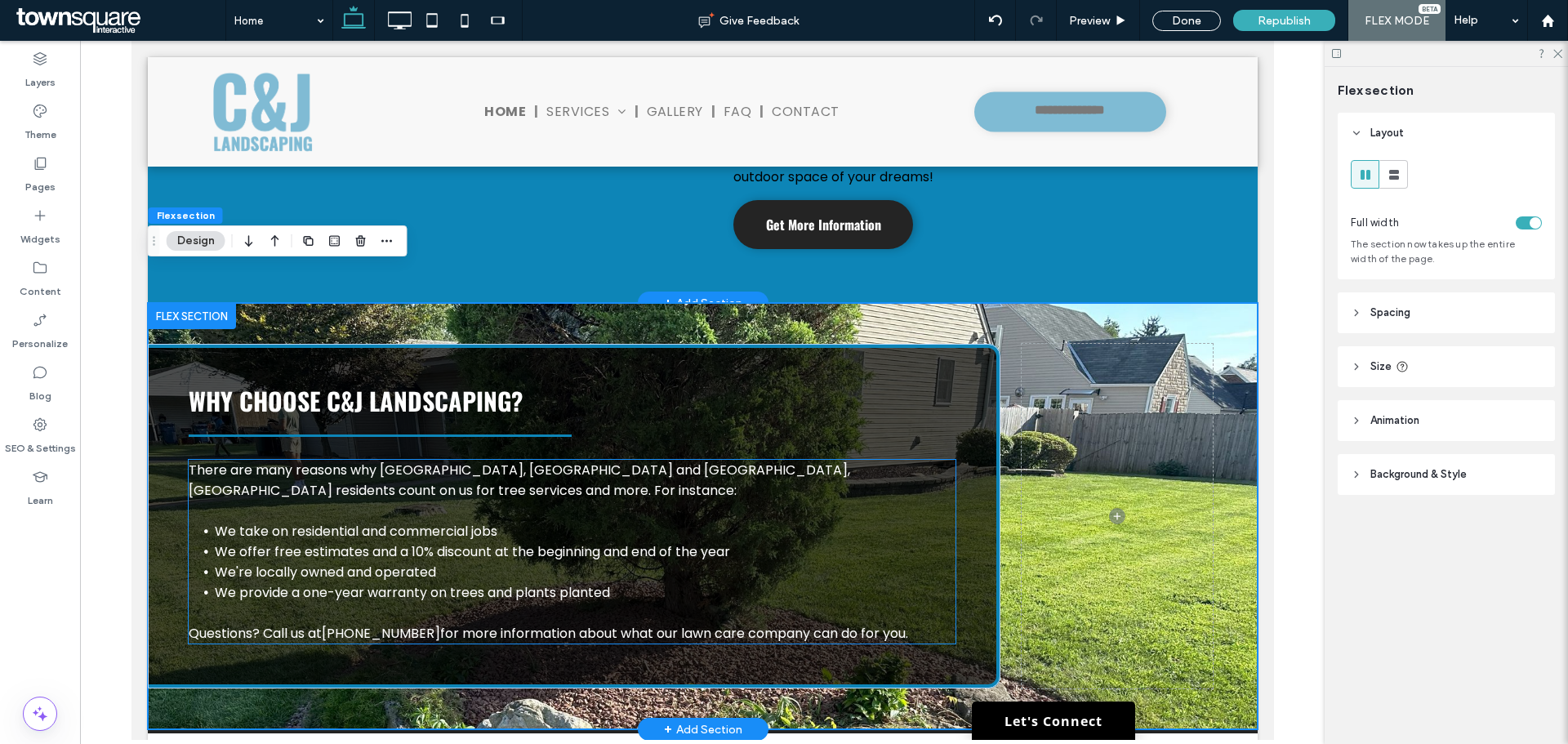
click at [260, 461] on span "There are many reasons why Allentown, PA and Lehigh Valley, PA residents count …" at bounding box center [519, 480] width 662 height 39
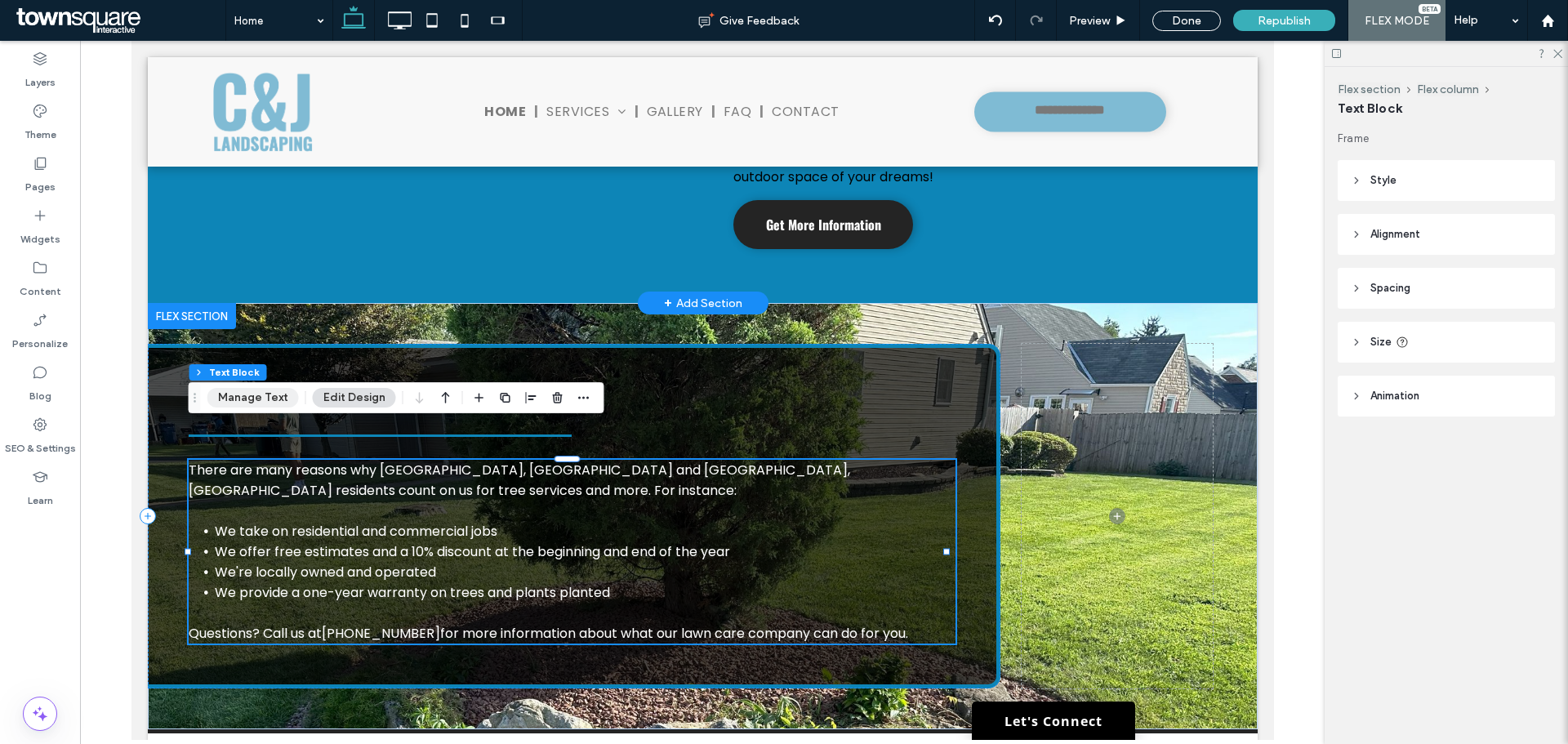
click at [255, 398] on button "Manage Text" at bounding box center [253, 397] width 92 height 20
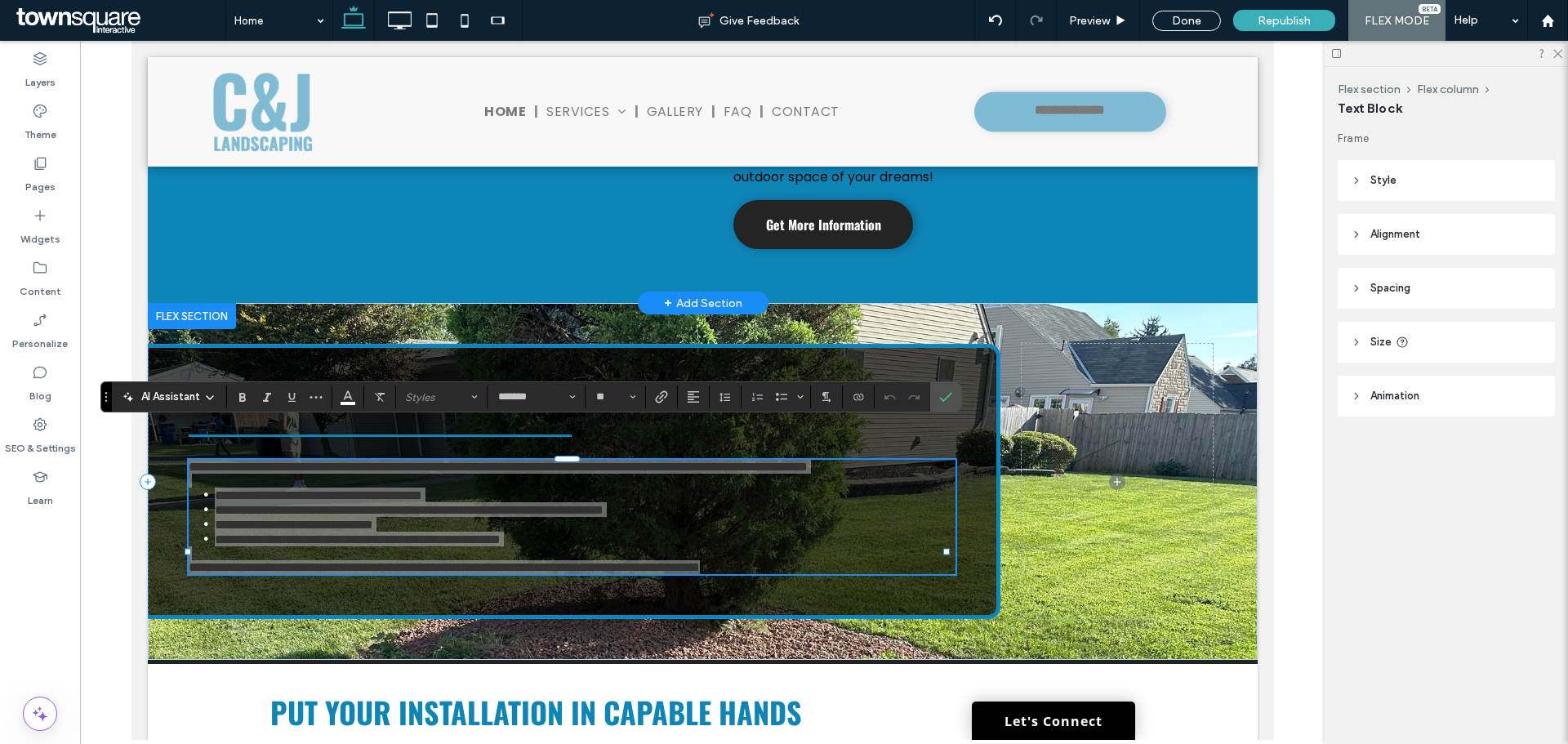
click at [170, 396] on span "AI Assistant" at bounding box center [170, 396] width 59 height 16
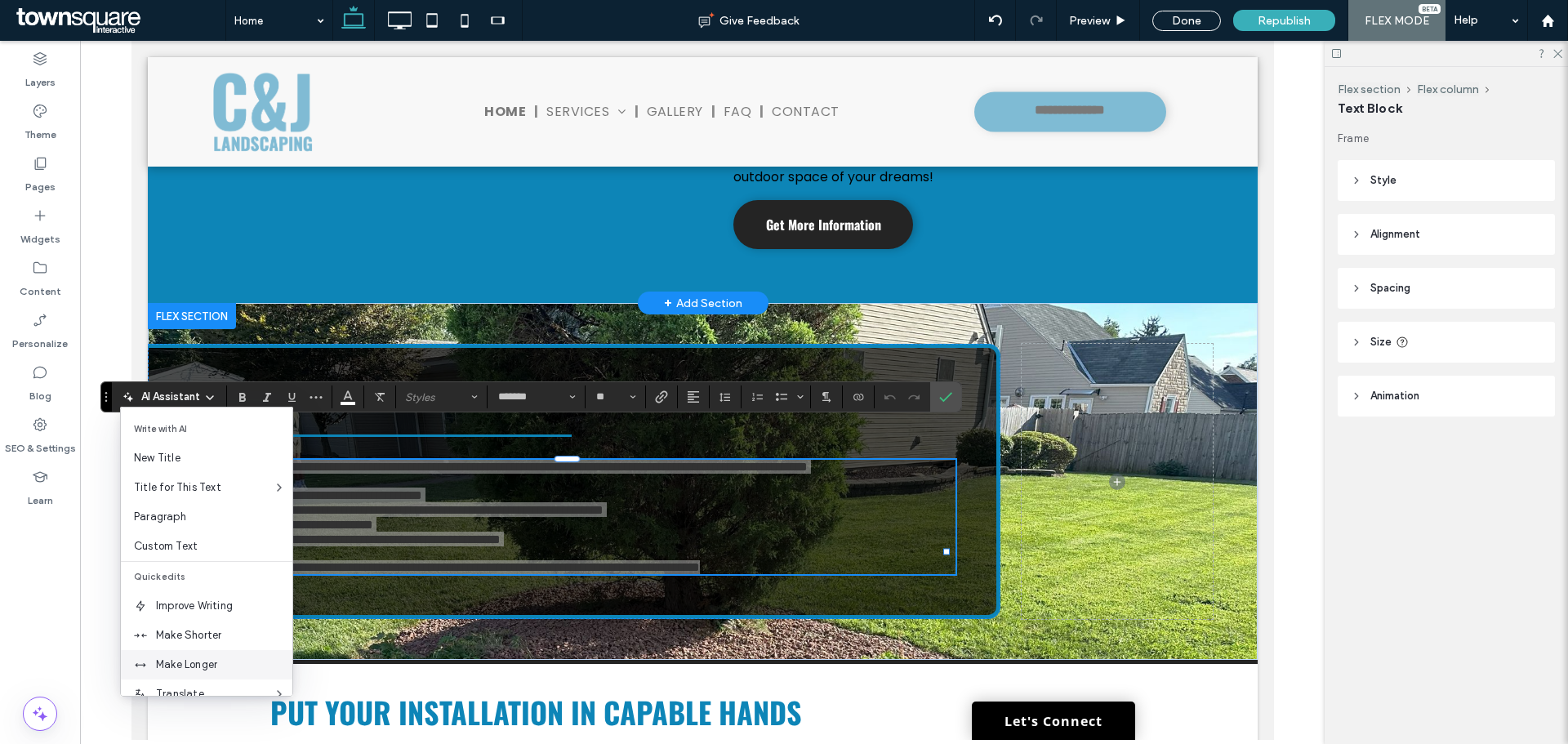
click at [167, 662] on span "Make Longer" at bounding box center [224, 664] width 137 height 16
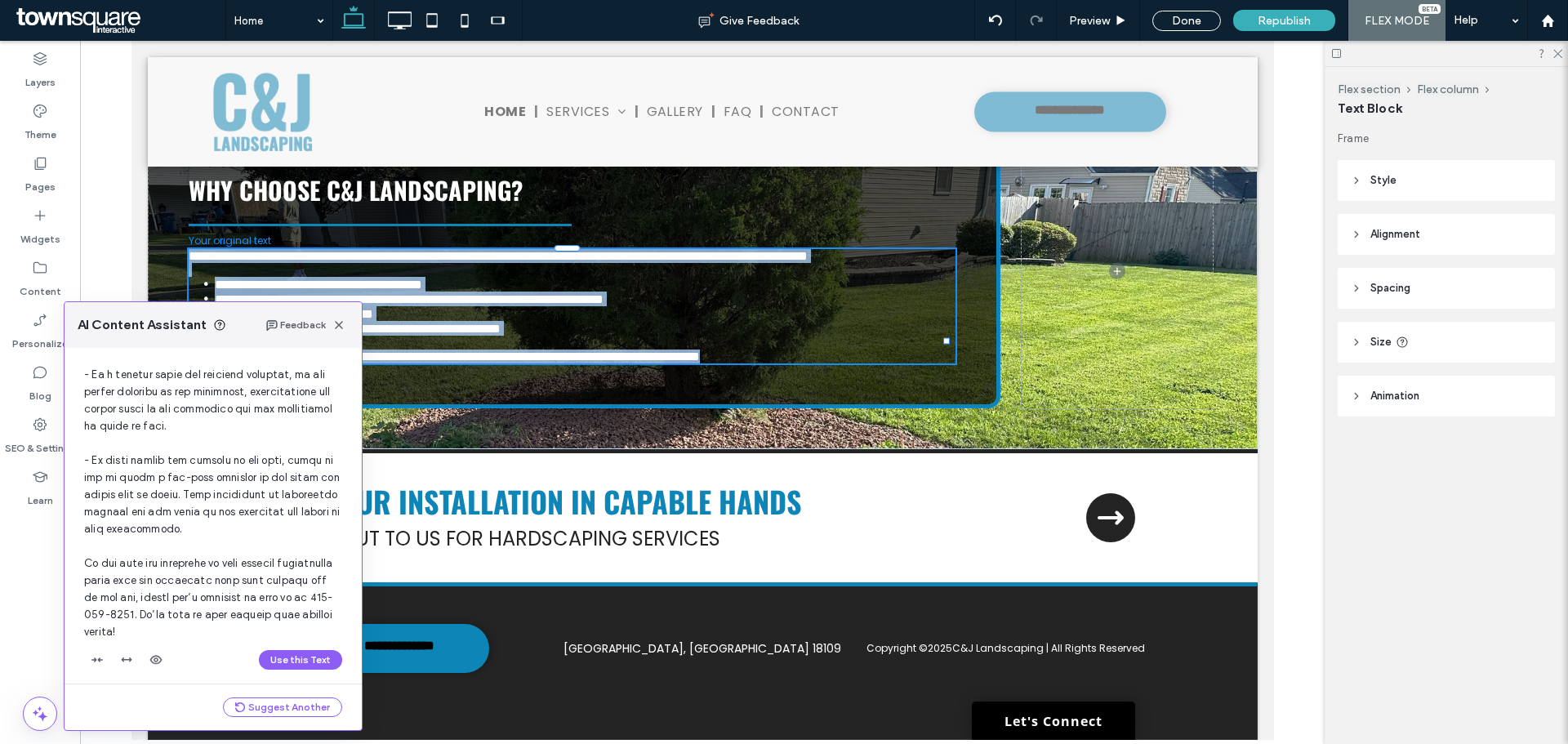
scroll to position [396, 0]
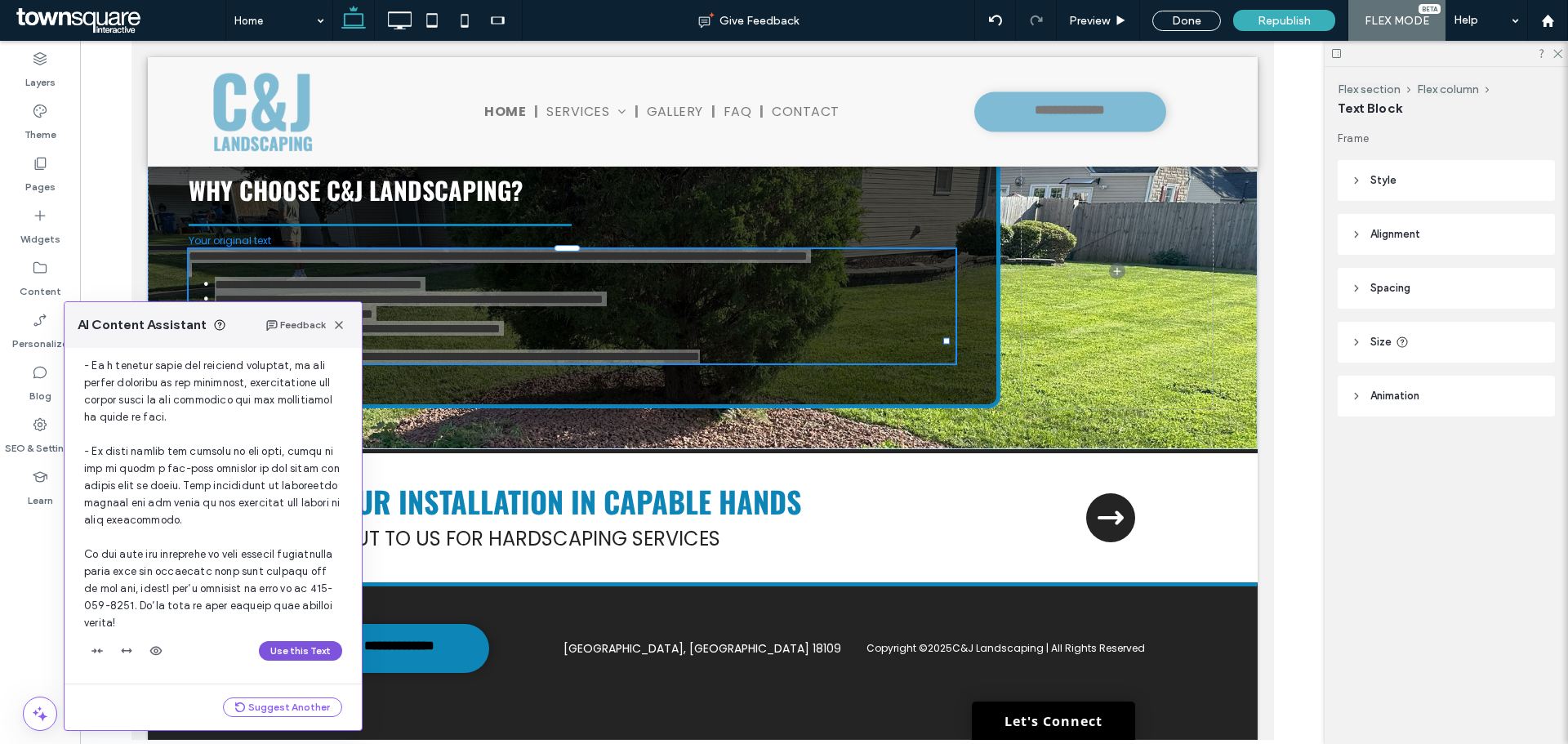
click at [267, 652] on button "Use this Text" at bounding box center [300, 651] width 83 height 20
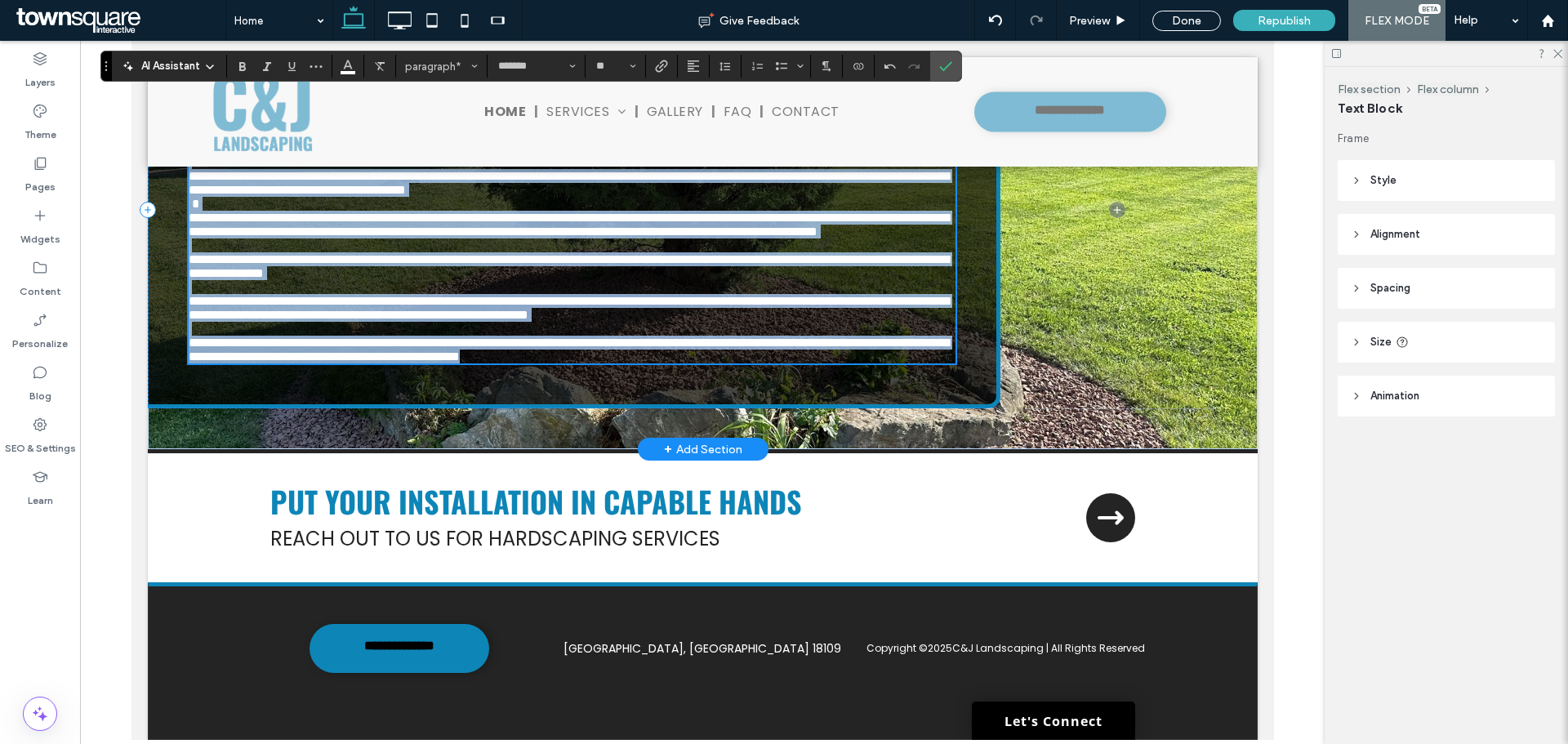
scroll to position [2183, 0]
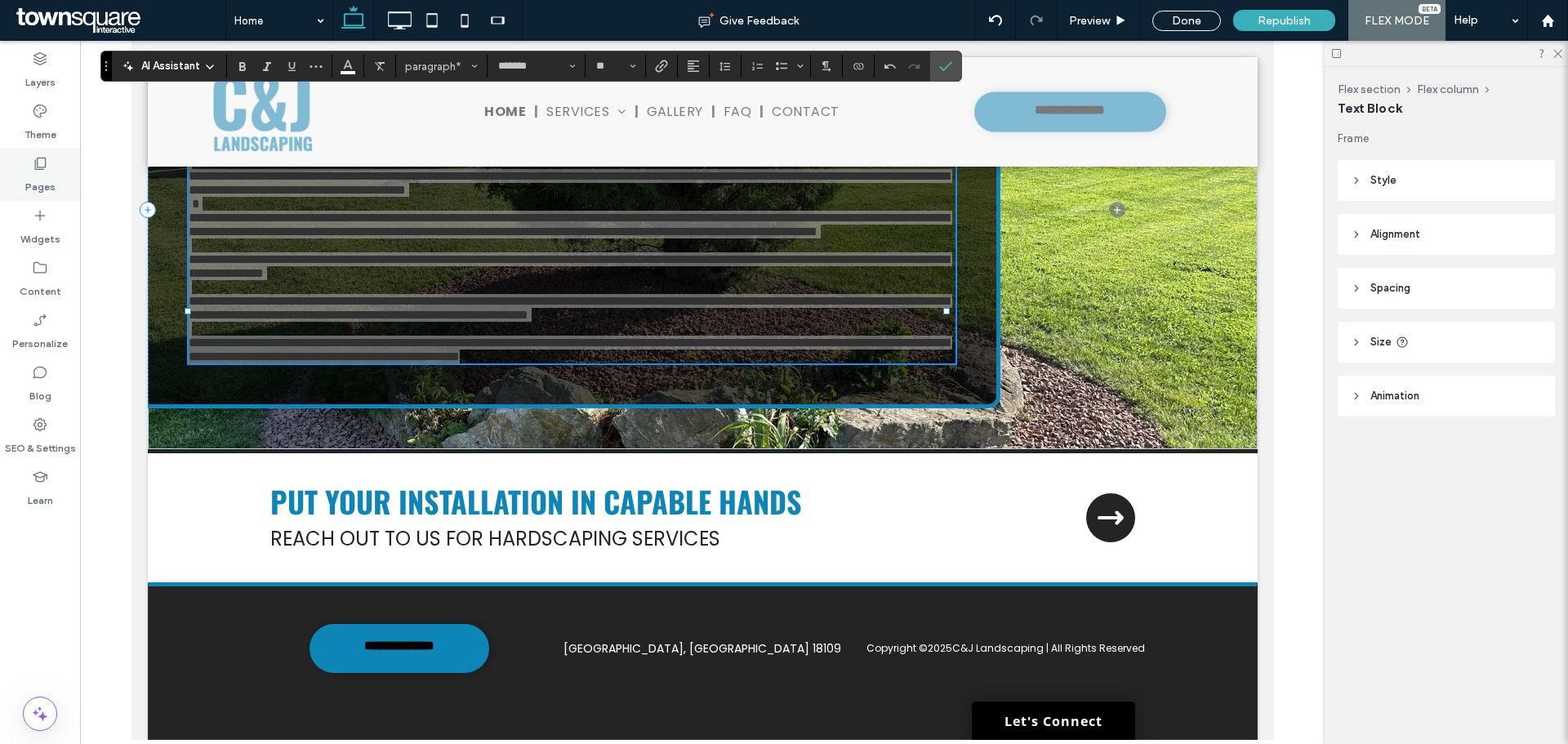
click at [42, 178] on label "Pages" at bounding box center [40, 182] width 30 height 22
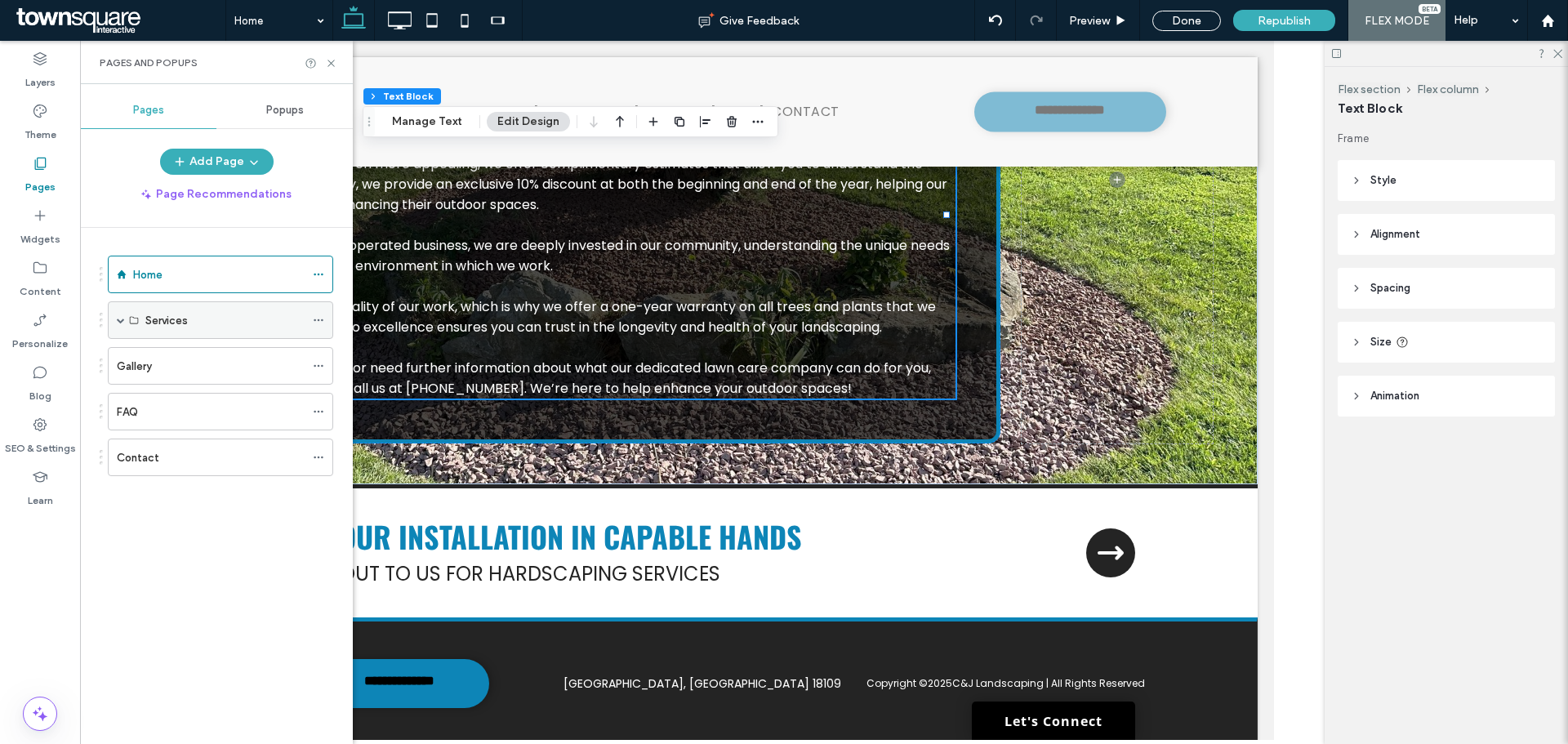
click at [224, 327] on div "Services" at bounding box center [225, 321] width 159 height 17
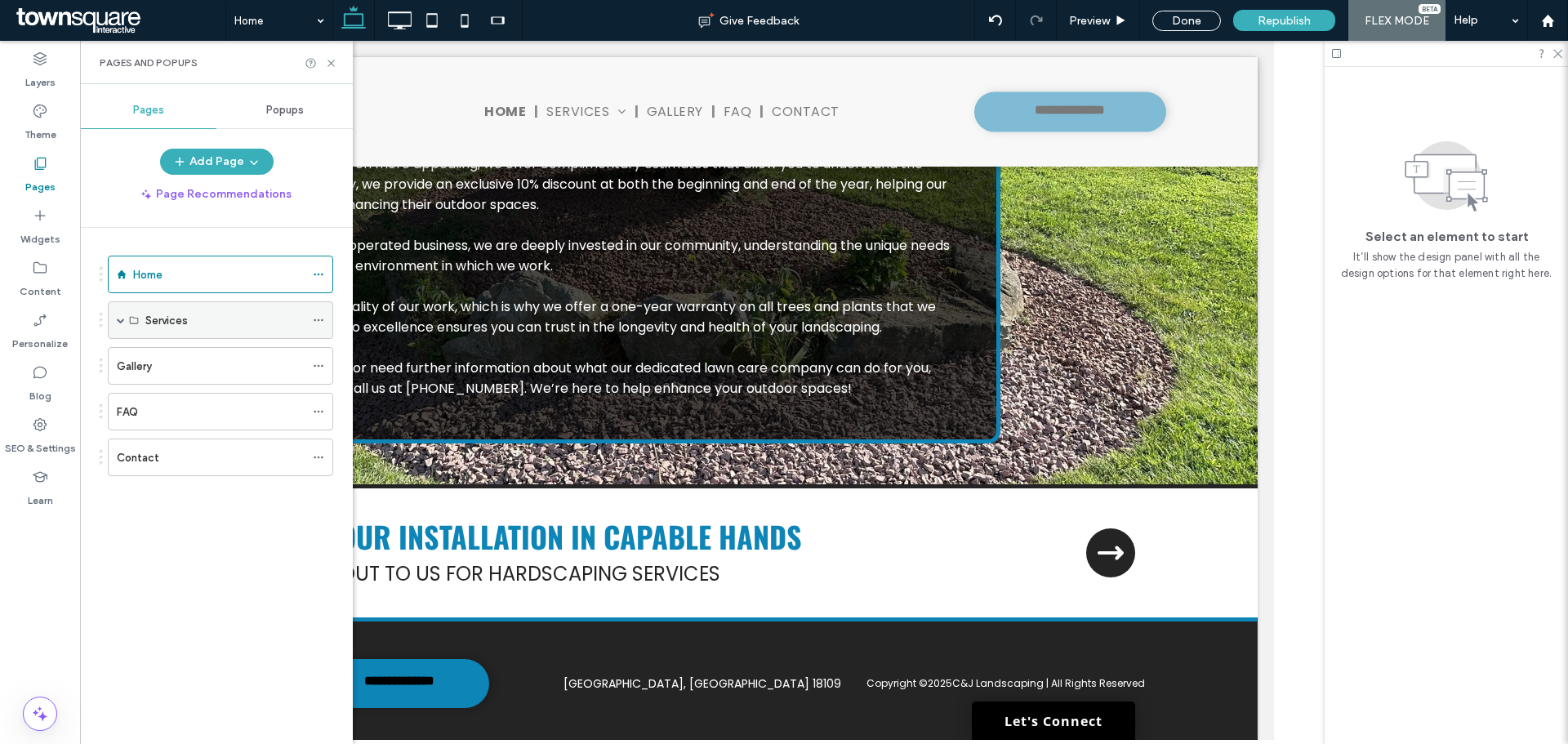
click at [212, 312] on div "Services" at bounding box center [225, 321] width 159 height 17
click at [298, 317] on div "Services" at bounding box center [225, 321] width 159 height 17
click at [209, 323] on div "Services" at bounding box center [225, 321] width 159 height 17
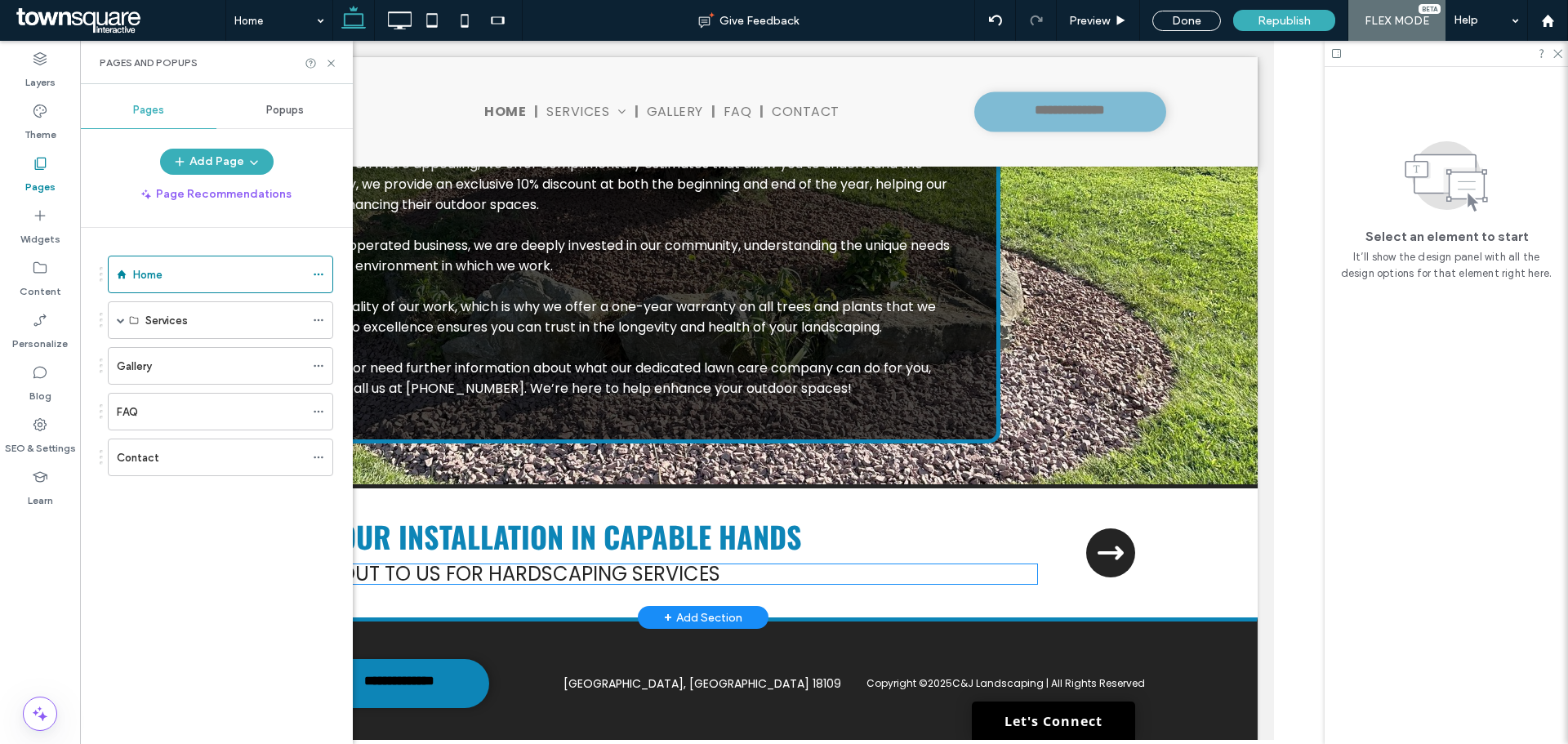
click at [1026, 565] on h6 "Reach out to us for hardscaping services" at bounding box center [653, 574] width 767 height 20
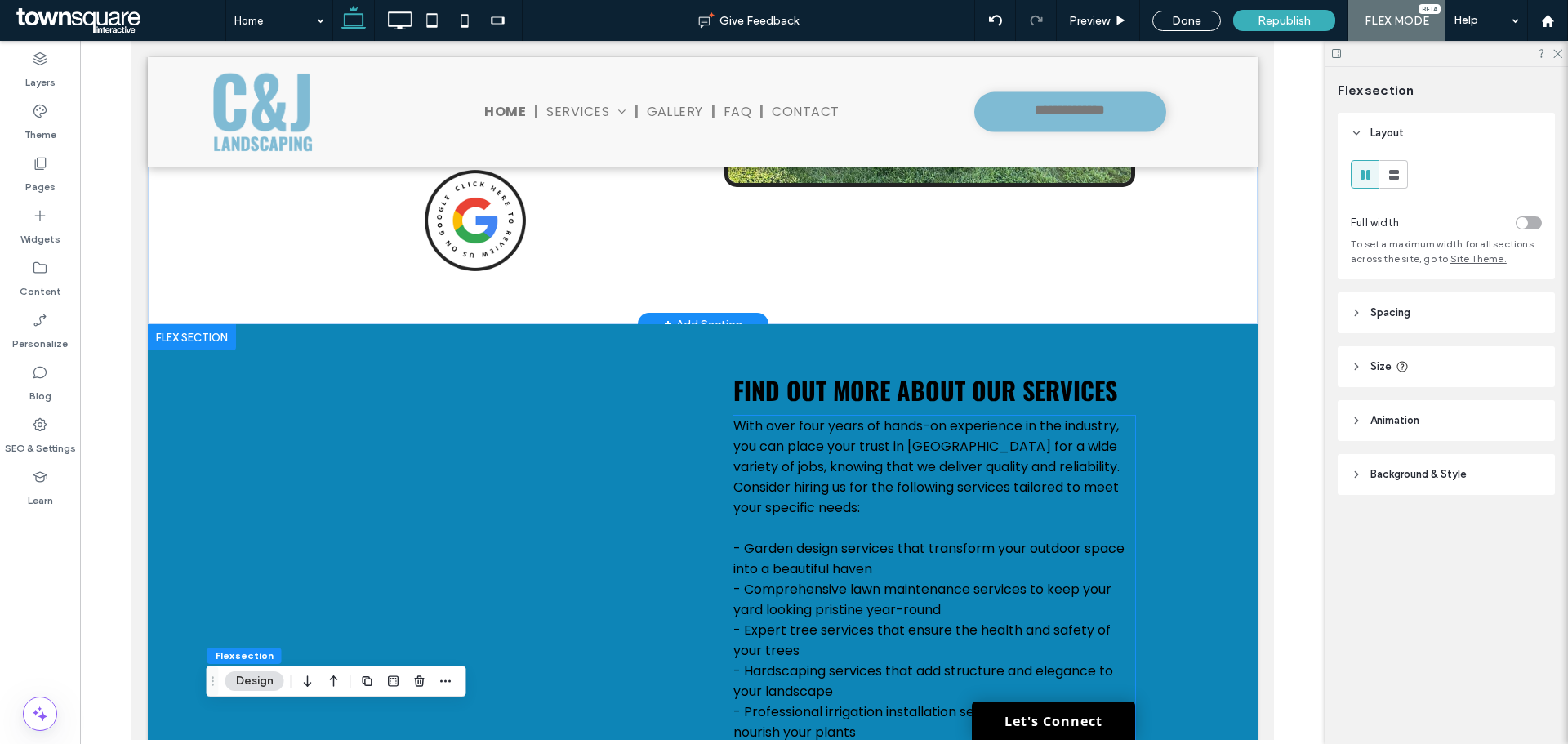
scroll to position [1040, 0]
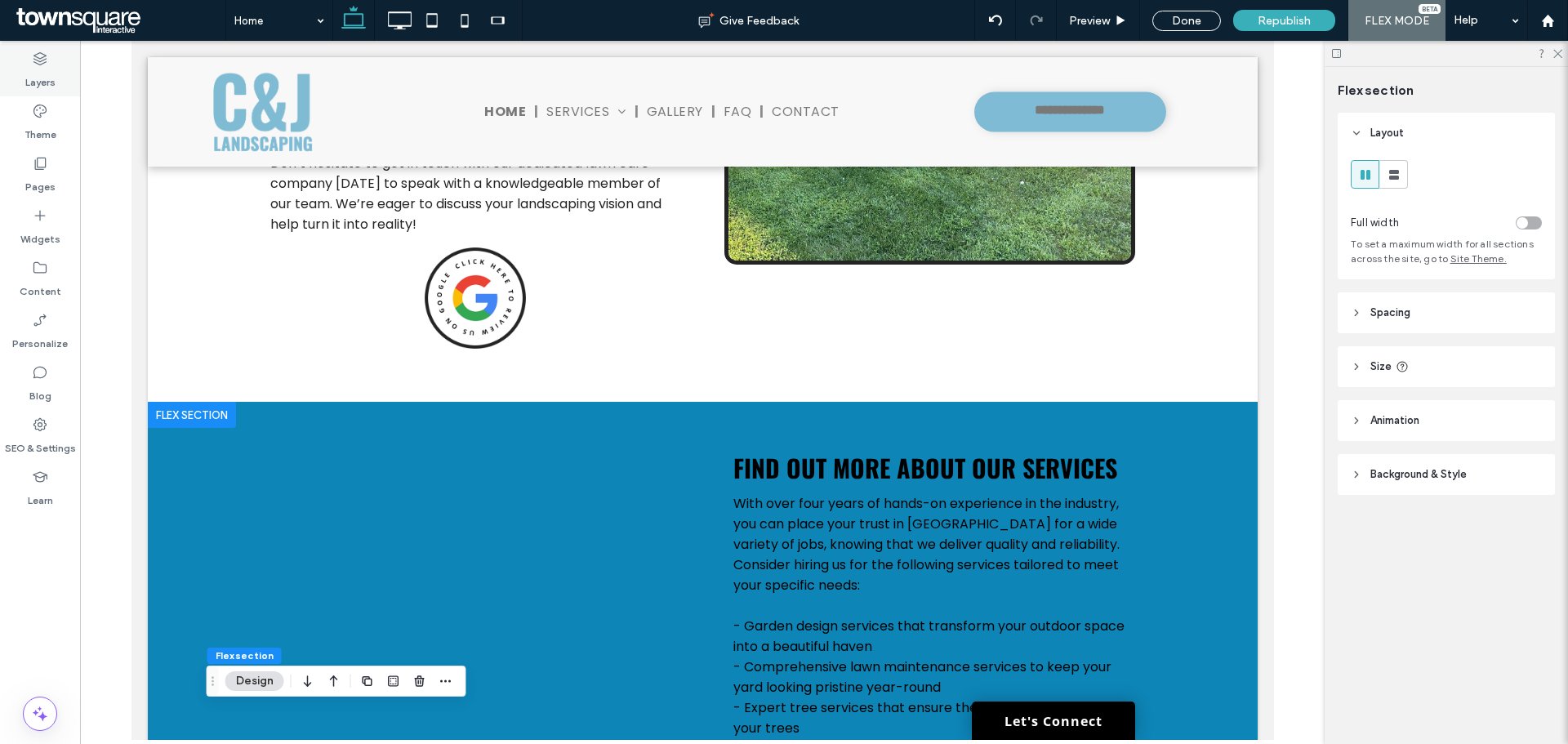
click at [44, 68] on label "Layers" at bounding box center [40, 79] width 30 height 22
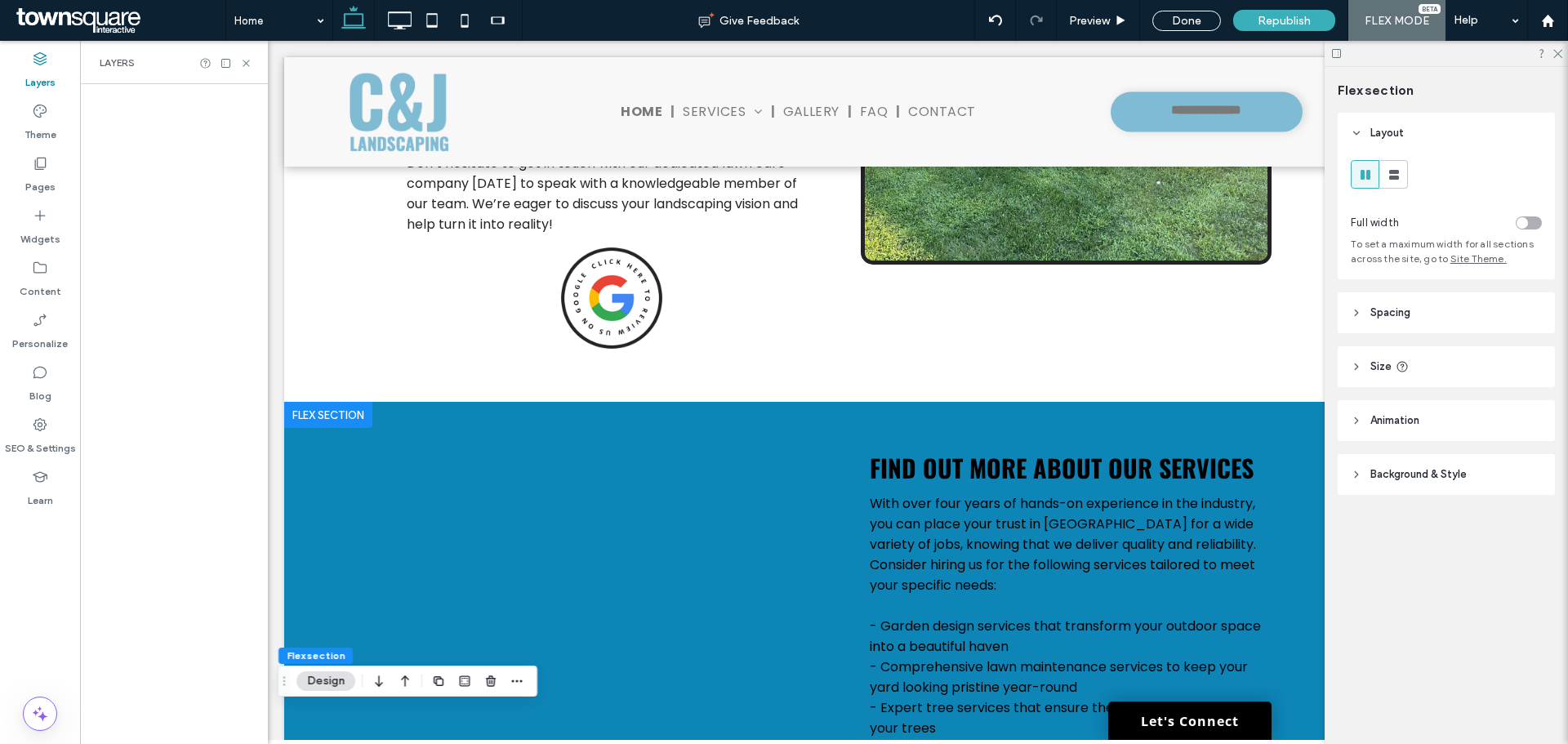
scroll to position [0, 86]
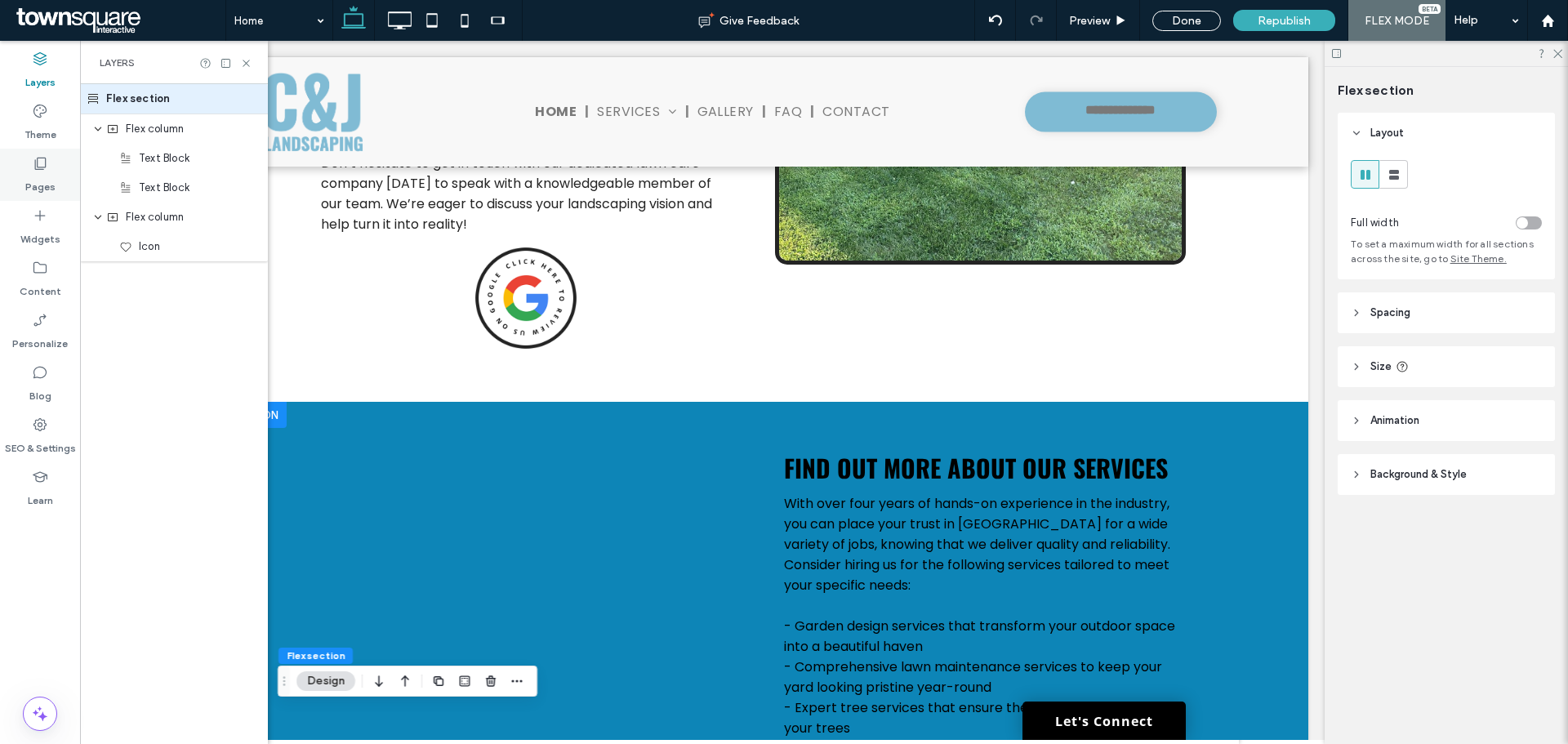
click at [36, 181] on label "Pages" at bounding box center [40, 182] width 30 height 22
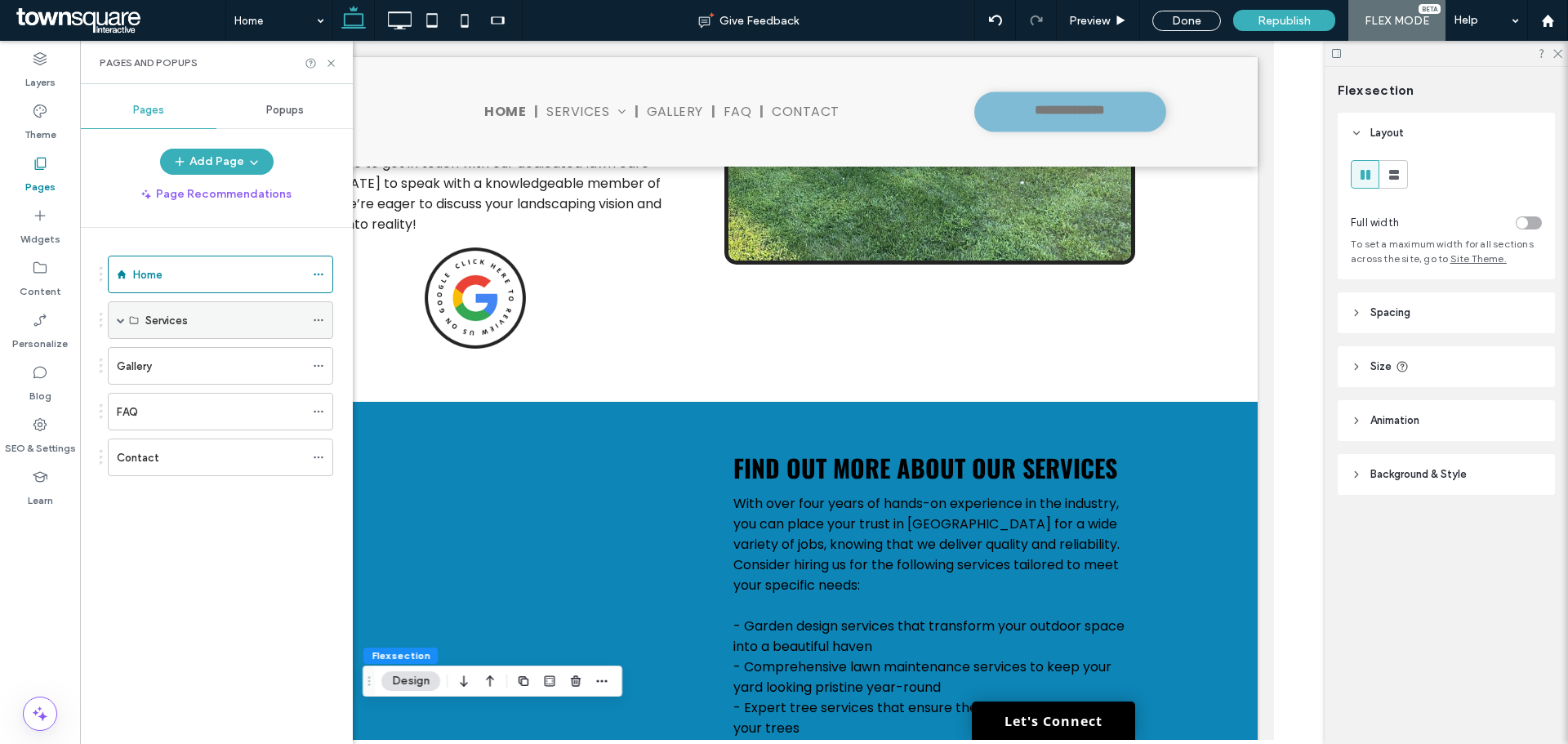
click at [170, 320] on label "Services" at bounding box center [166, 321] width 42 height 29
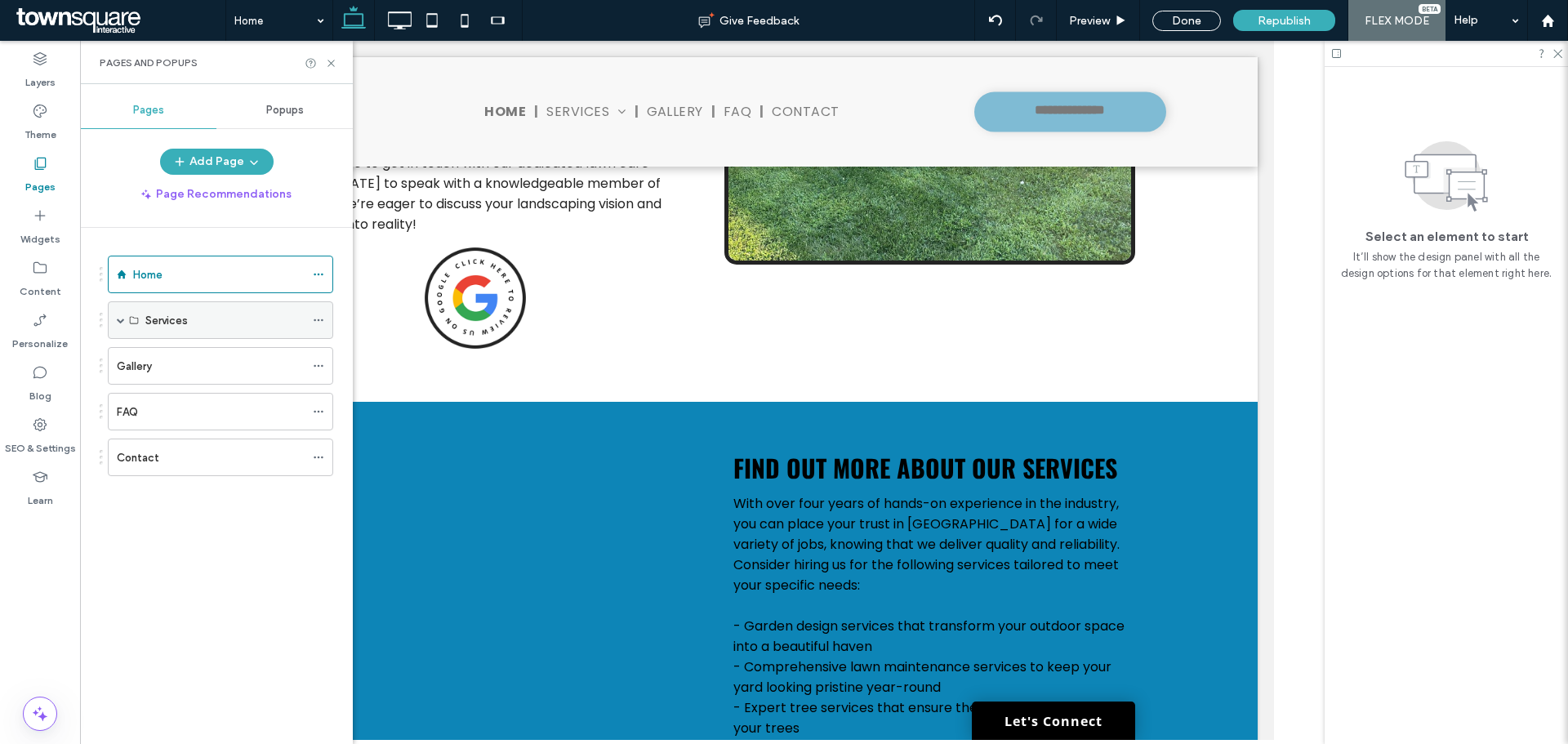
click at [167, 313] on label "Services" at bounding box center [166, 321] width 42 height 29
click at [171, 359] on div "Gallery" at bounding box center [210, 366] width 188 height 17
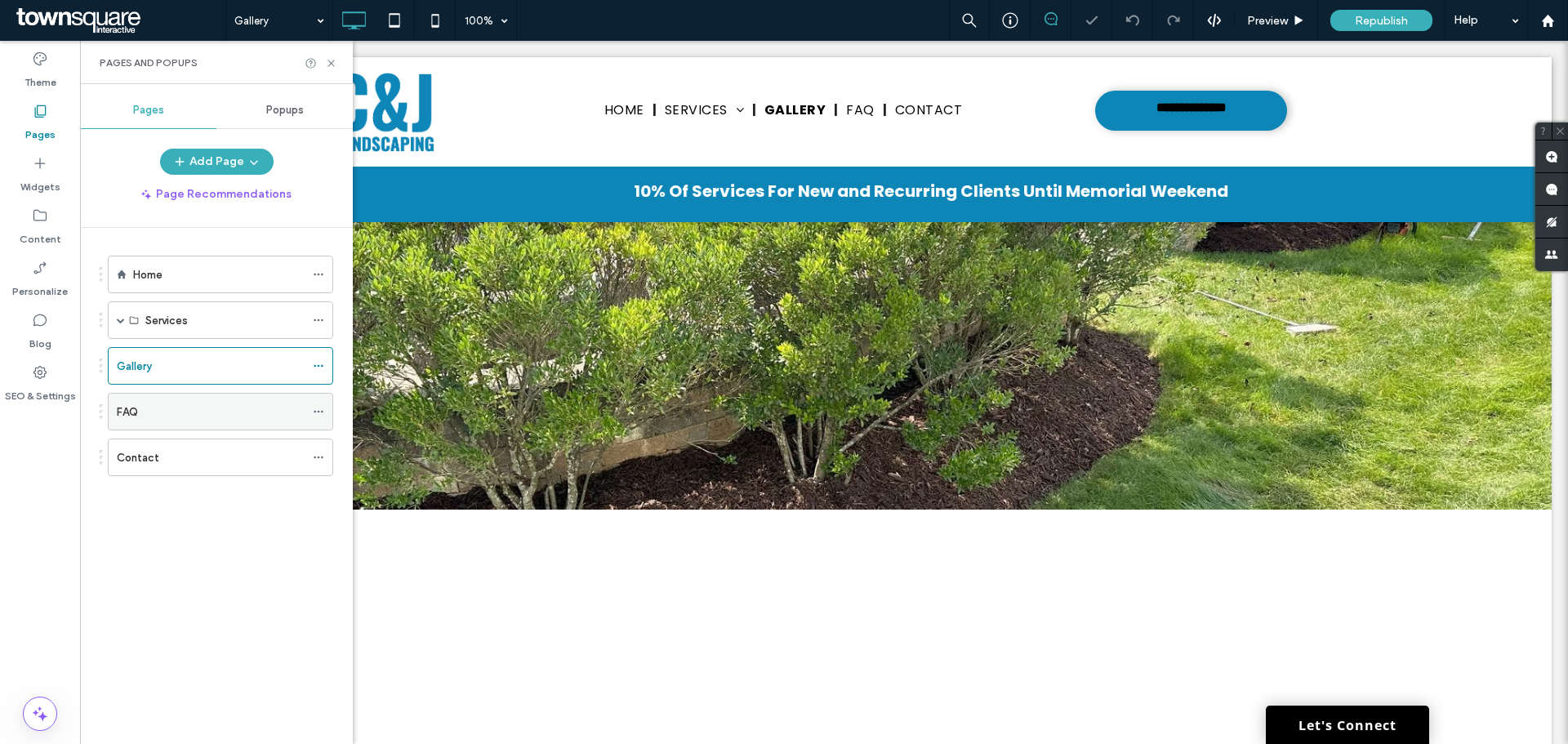
click at [173, 408] on div "FAQ" at bounding box center [210, 412] width 188 height 17
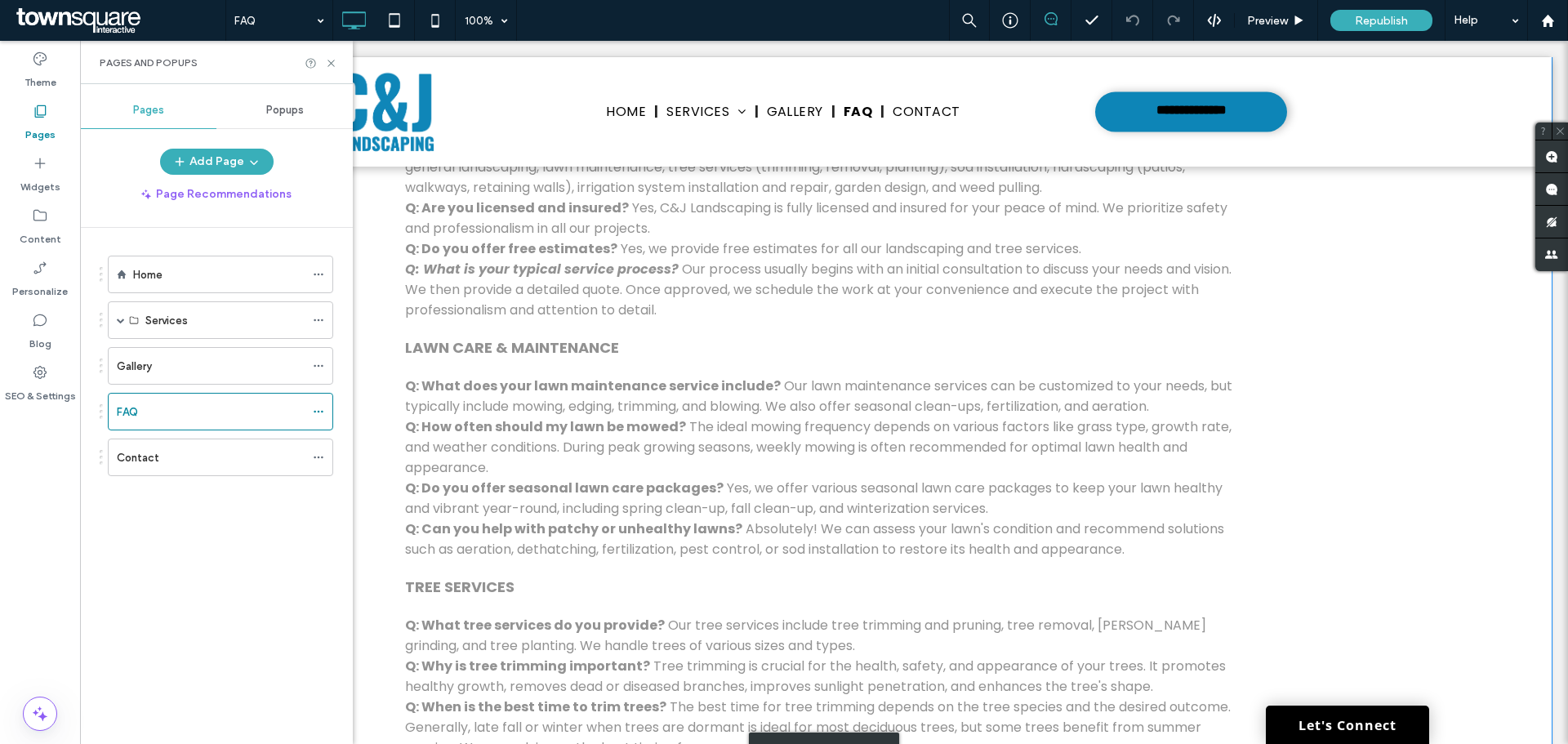
scroll to position [898, 0]
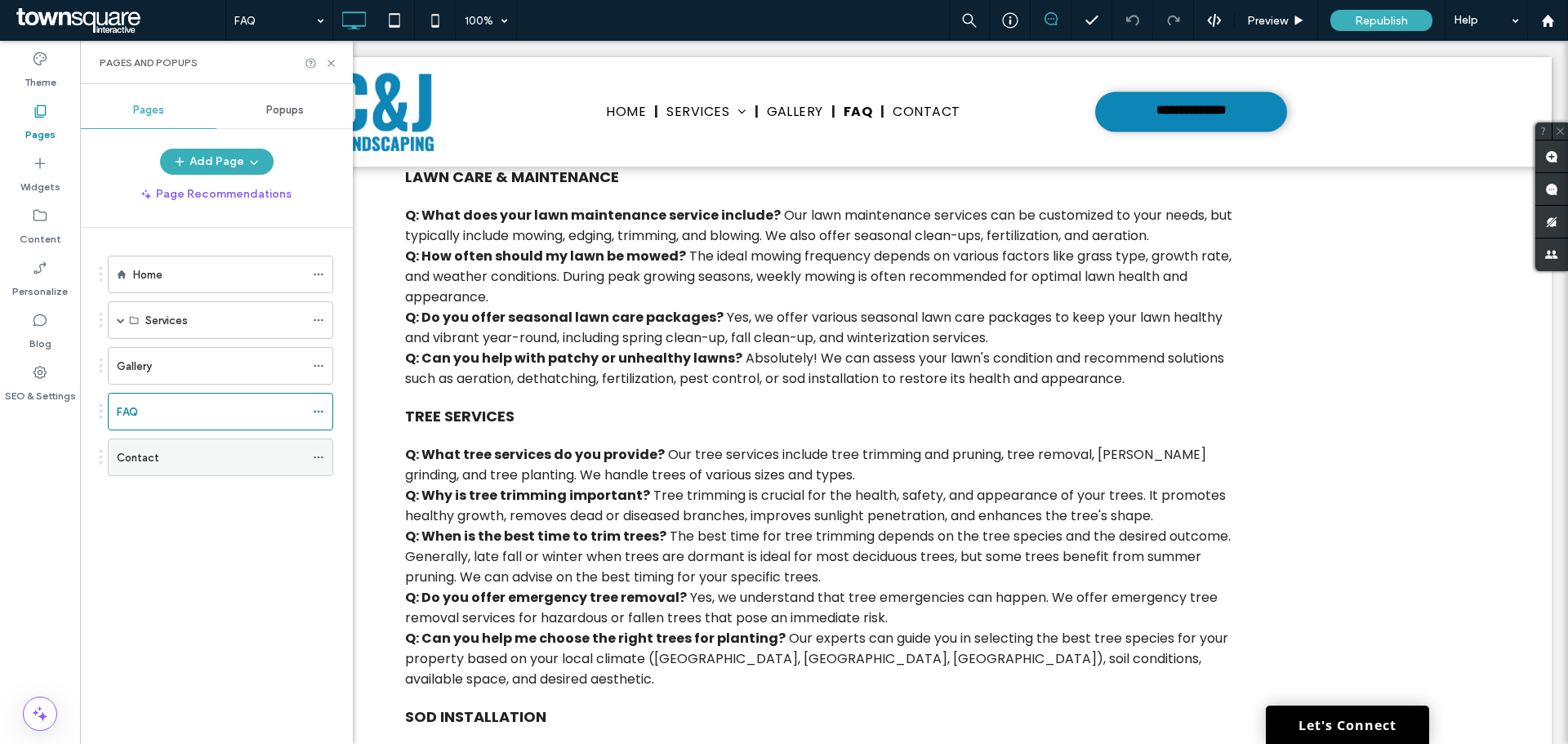
click at [186, 461] on div "Contact" at bounding box center [210, 458] width 188 height 17
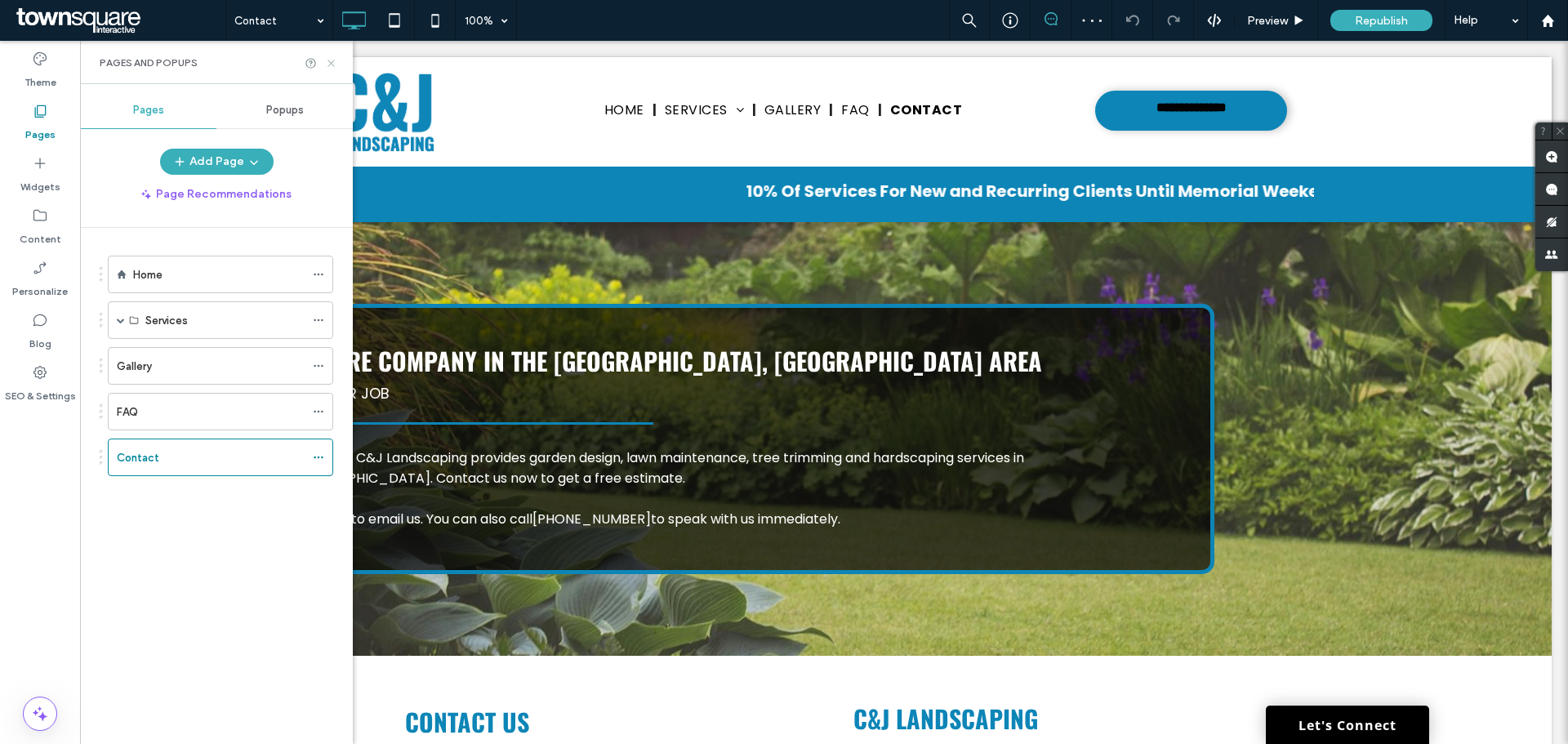
click at [329, 62] on icon at bounding box center [331, 63] width 12 height 12
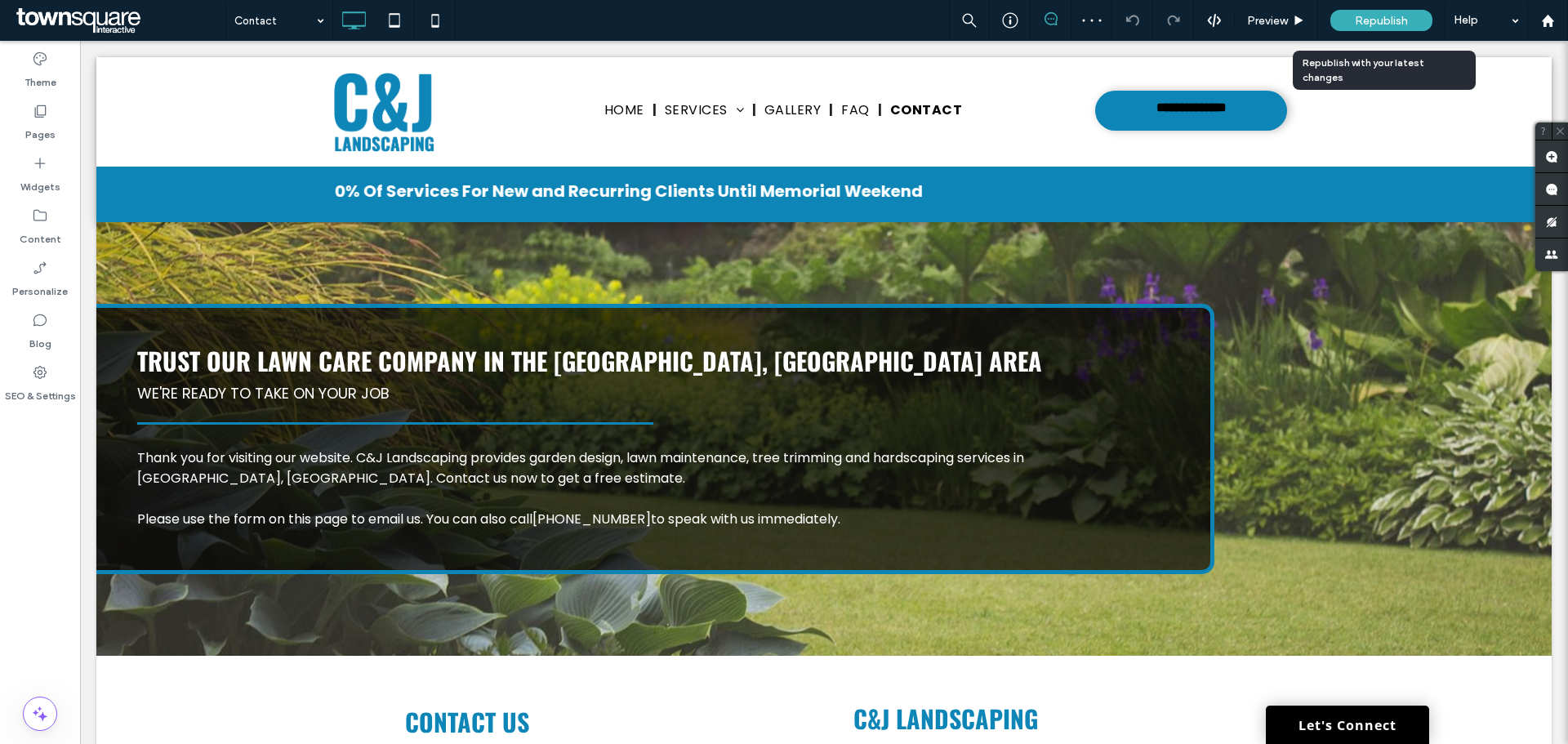
click at [1393, 17] on span "Republish" at bounding box center [1381, 21] width 53 height 14
